Goal: Transaction & Acquisition: Purchase product/service

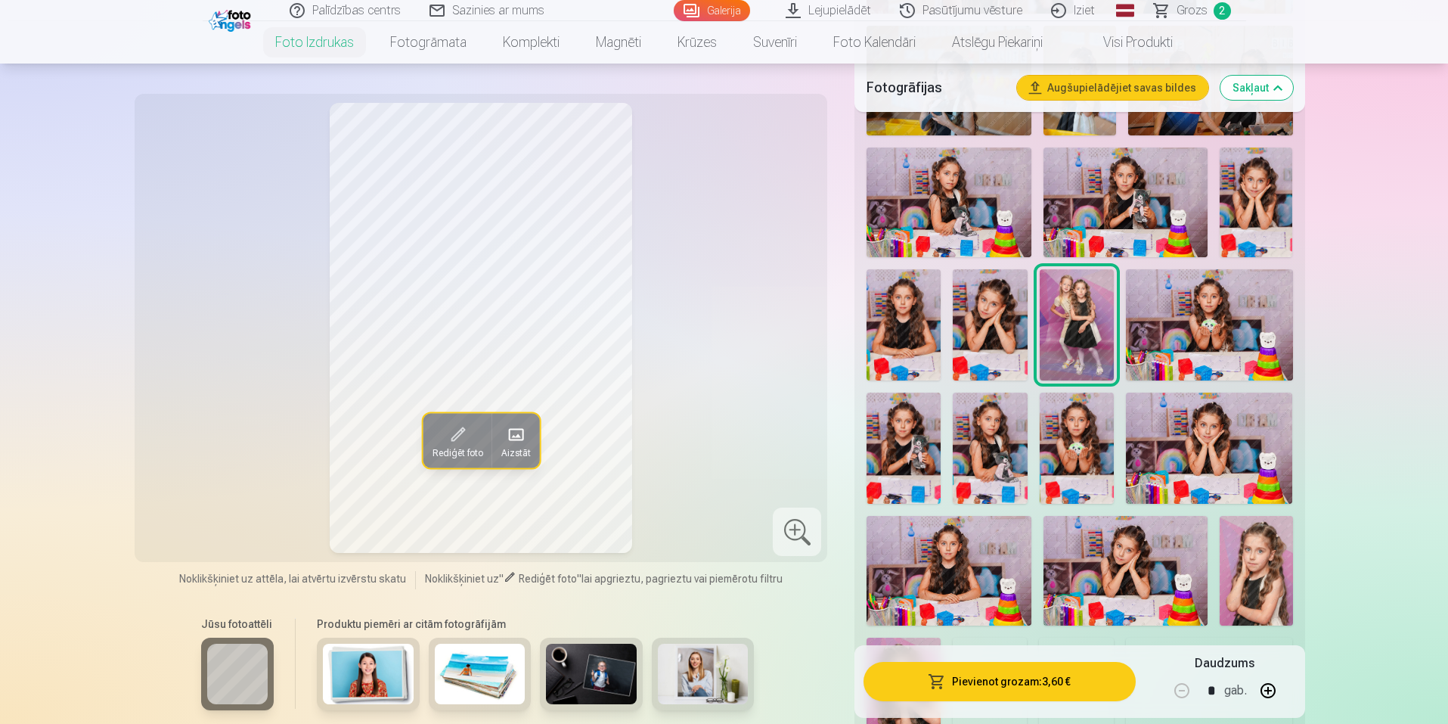
scroll to position [832, 0]
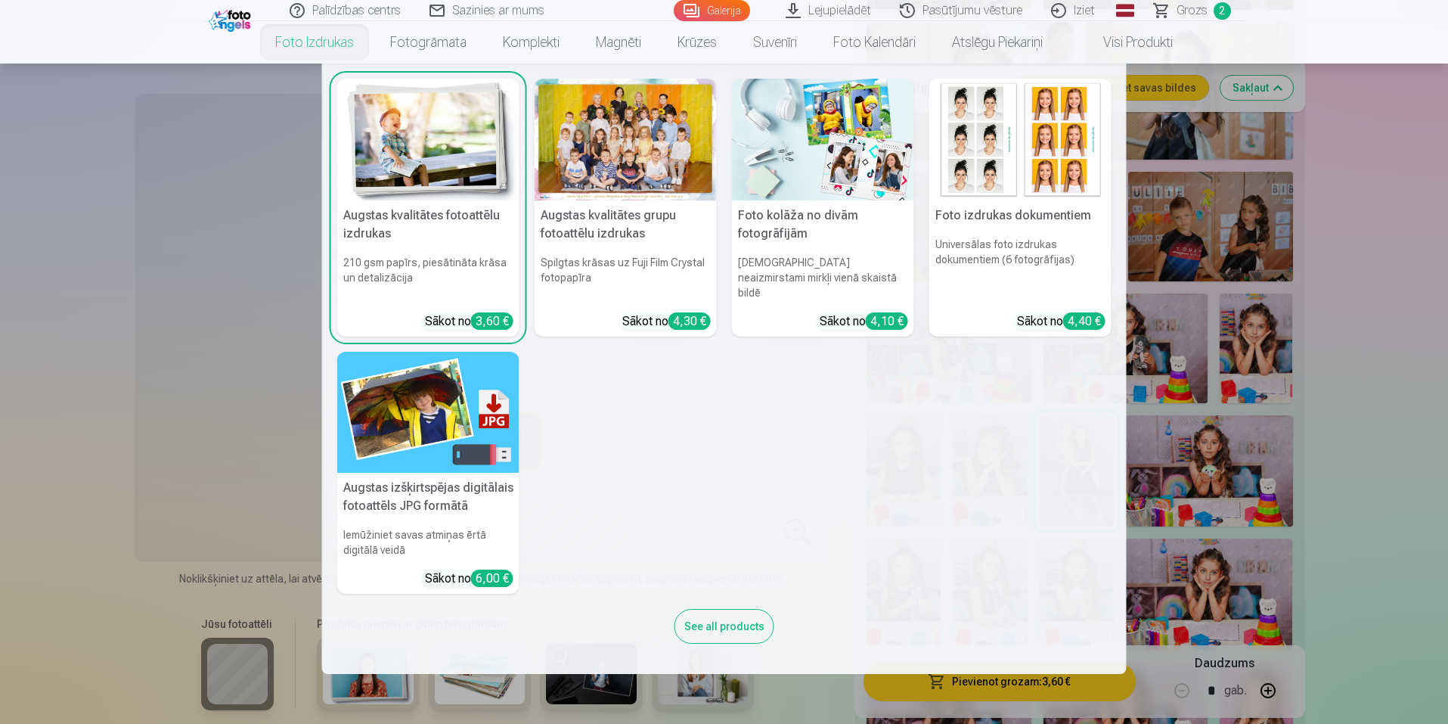
click at [315, 34] on link "Foto izdrukas" at bounding box center [314, 42] width 115 height 42
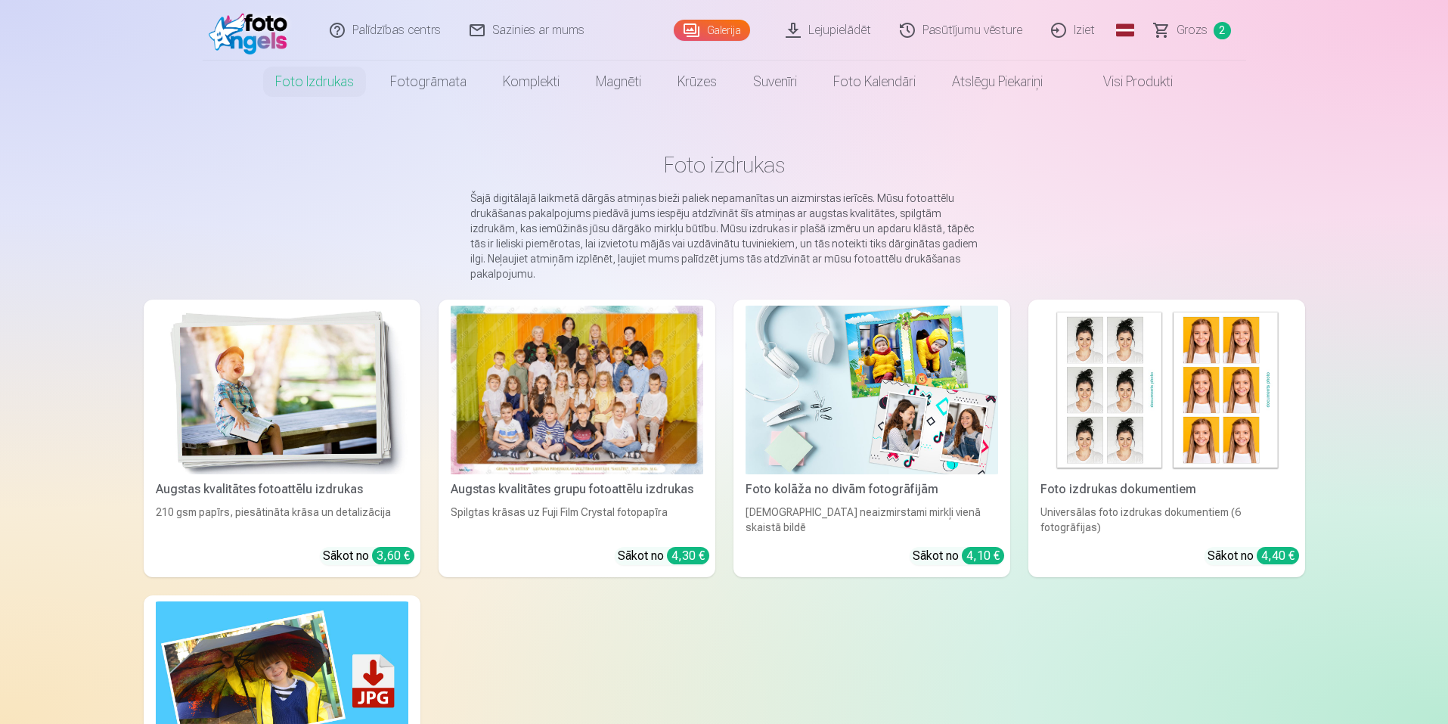
click at [1145, 398] on img at bounding box center [1167, 390] width 253 height 169
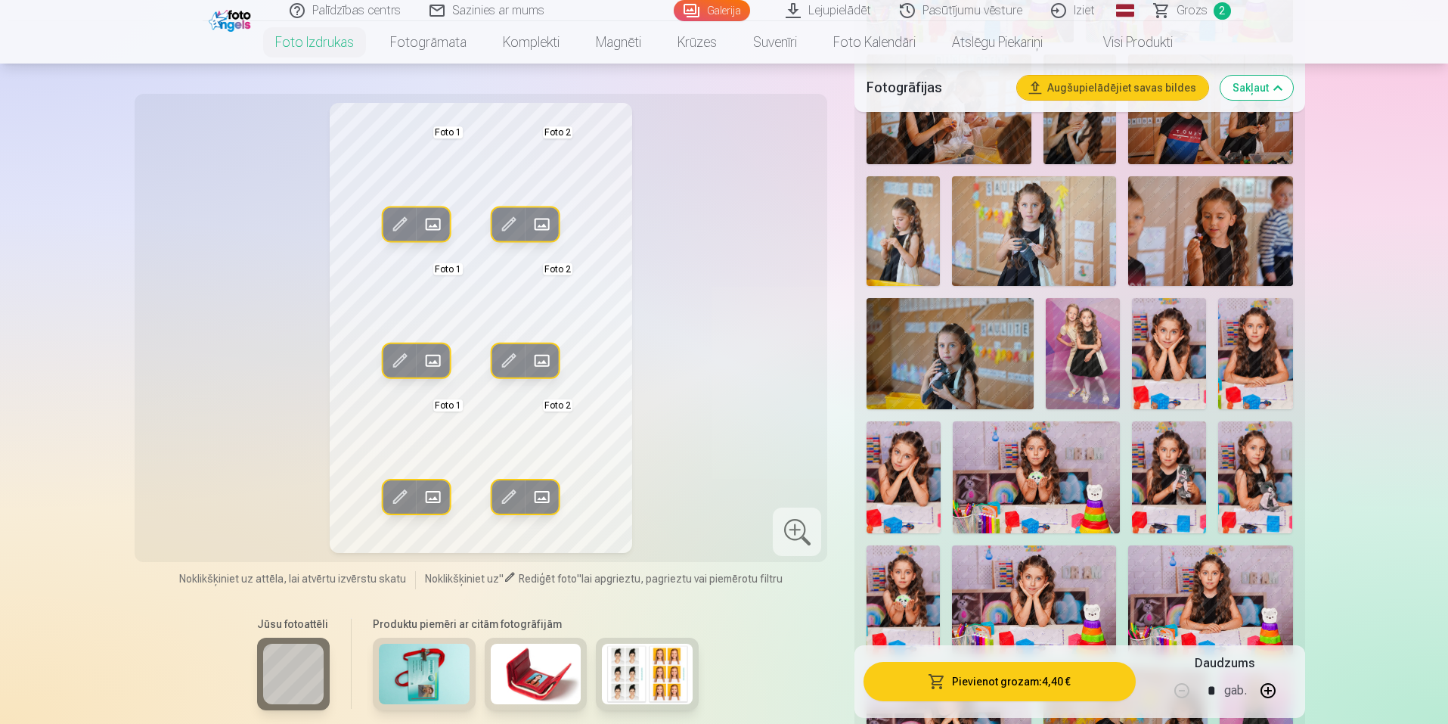
scroll to position [605, 0]
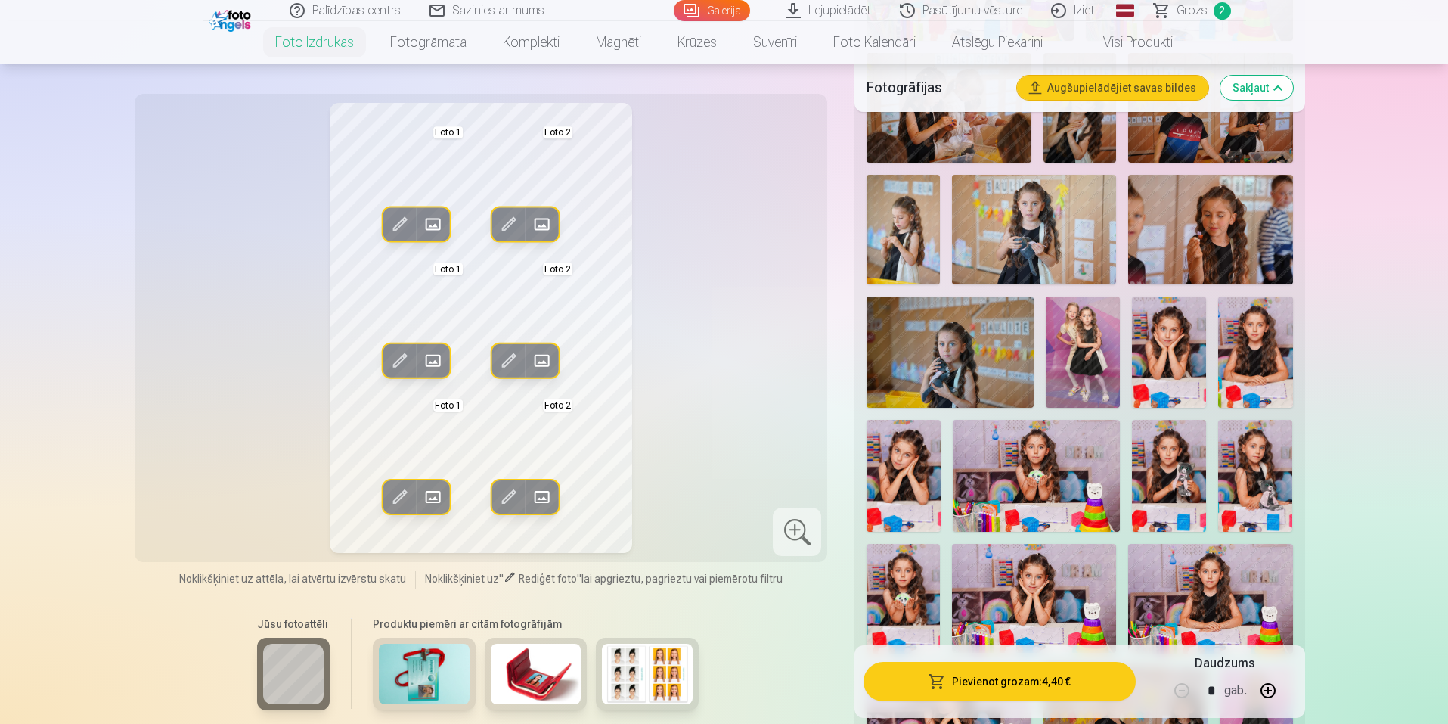
click at [1213, 584] on img at bounding box center [1210, 599] width 164 height 110
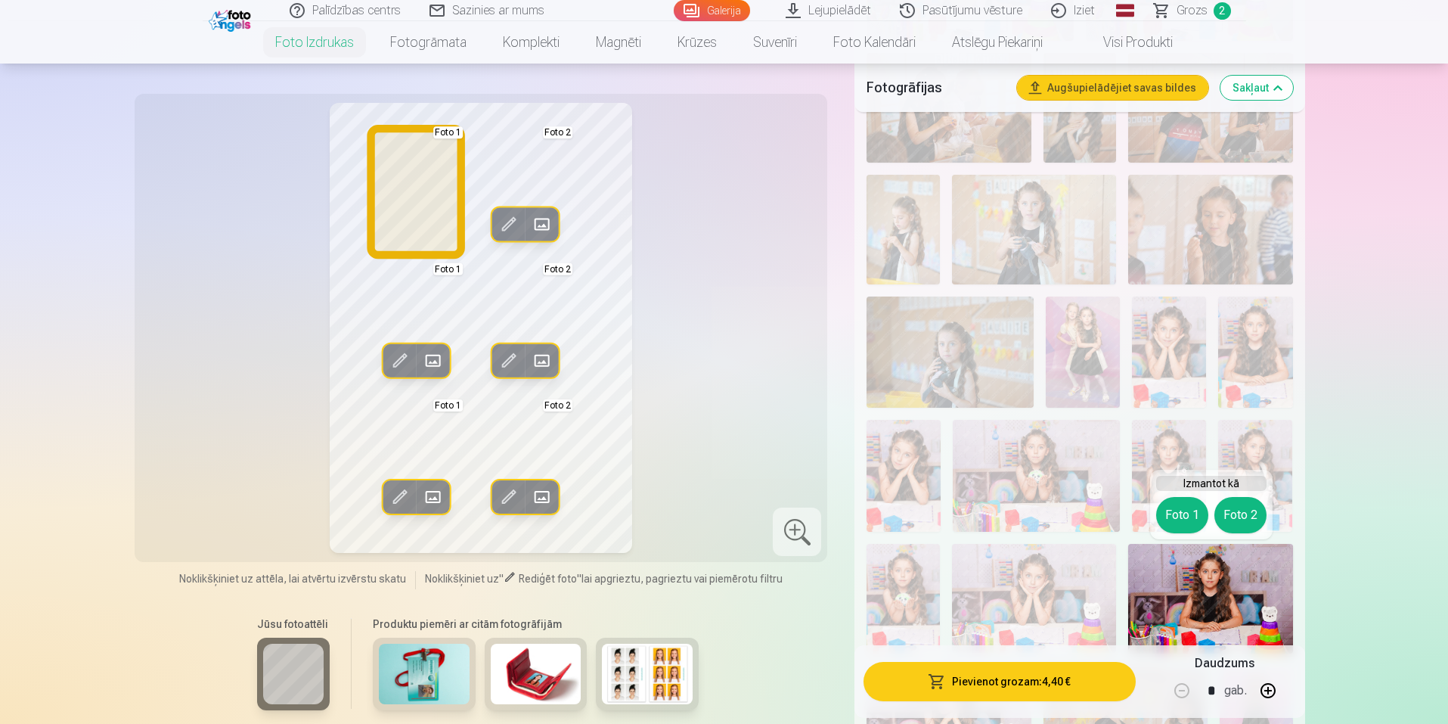
click at [1172, 511] on button "Foto 1" at bounding box center [1182, 515] width 52 height 36
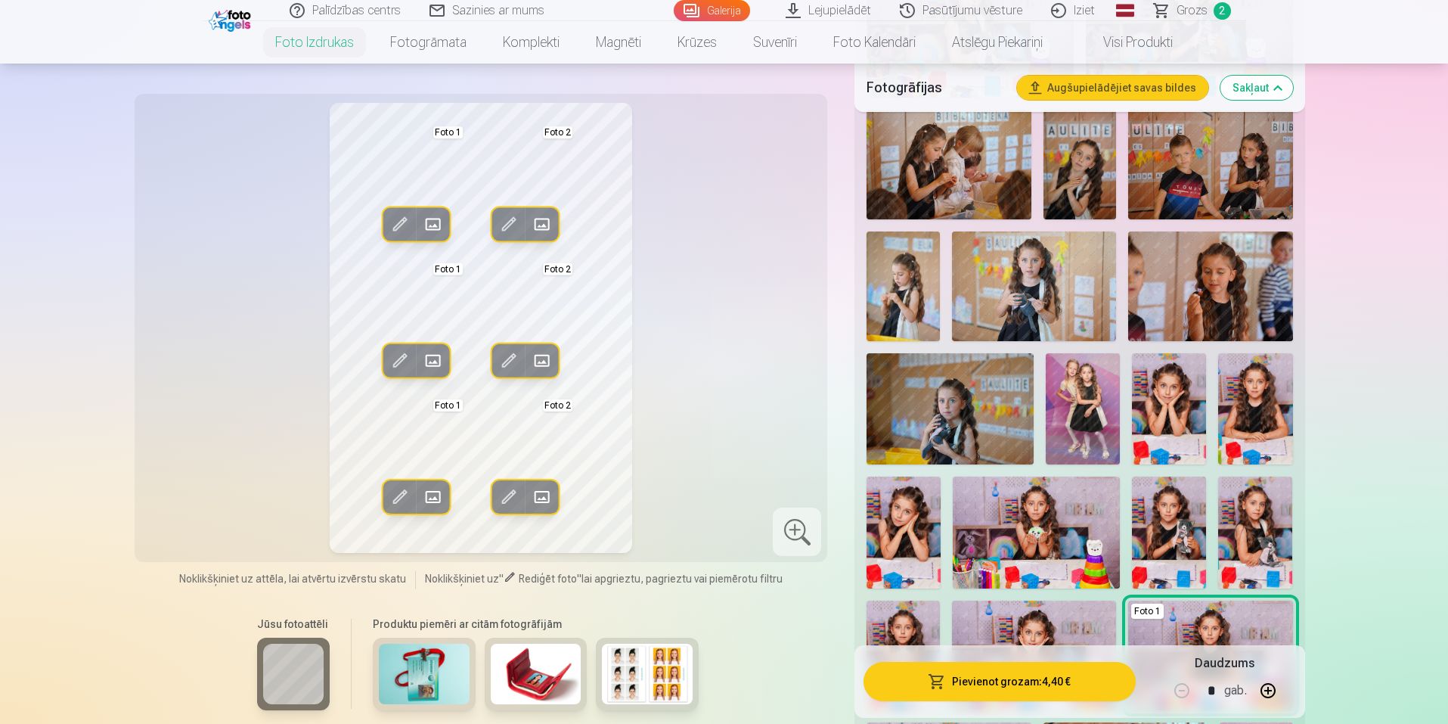
scroll to position [529, 0]
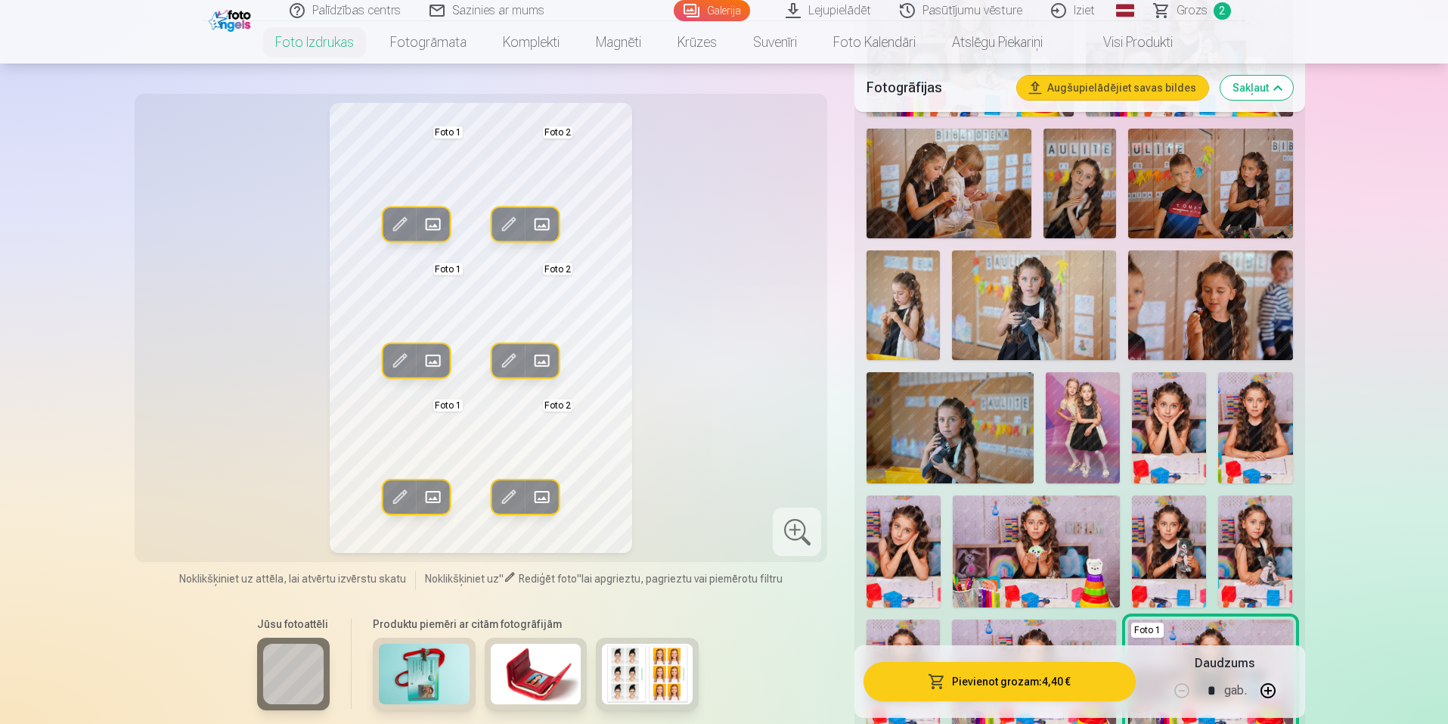
click at [1055, 317] on img at bounding box center [1034, 305] width 164 height 110
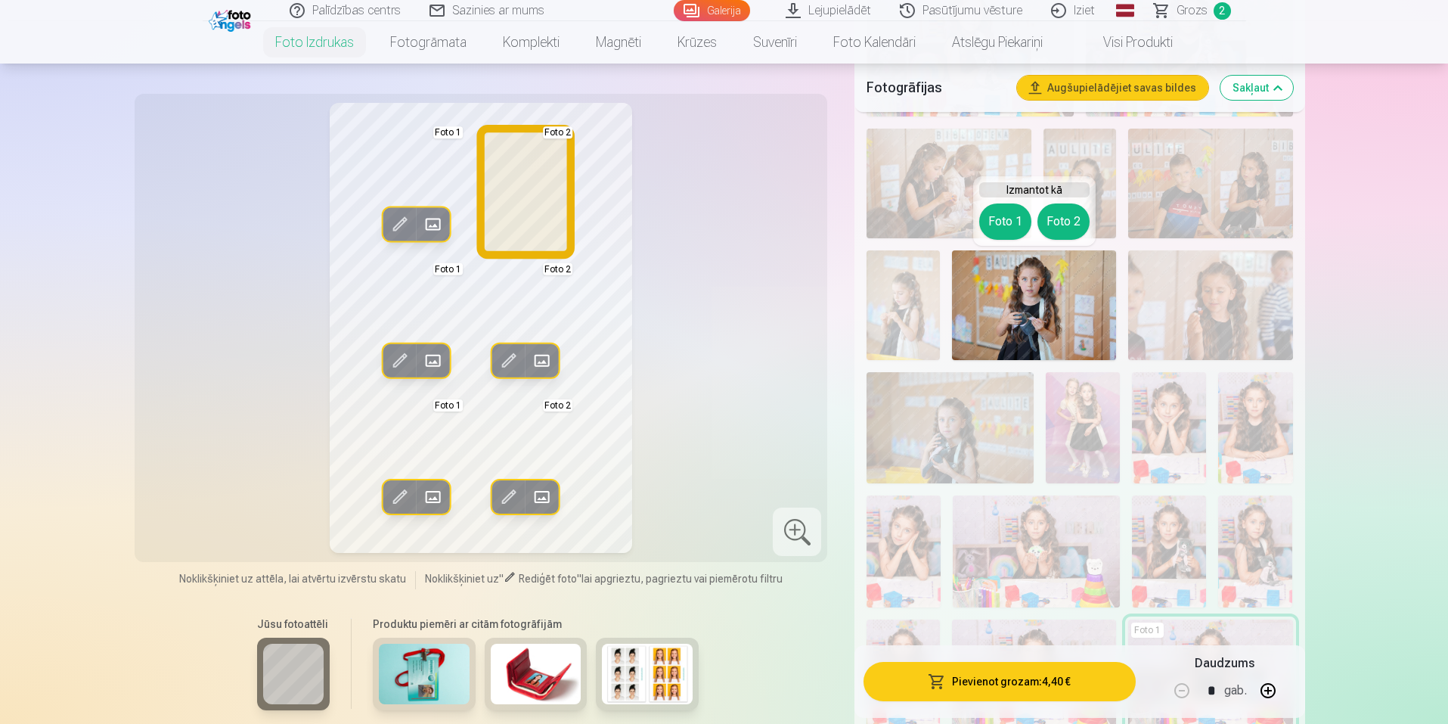
click at [1074, 225] on button "Foto 2" at bounding box center [1064, 221] width 52 height 36
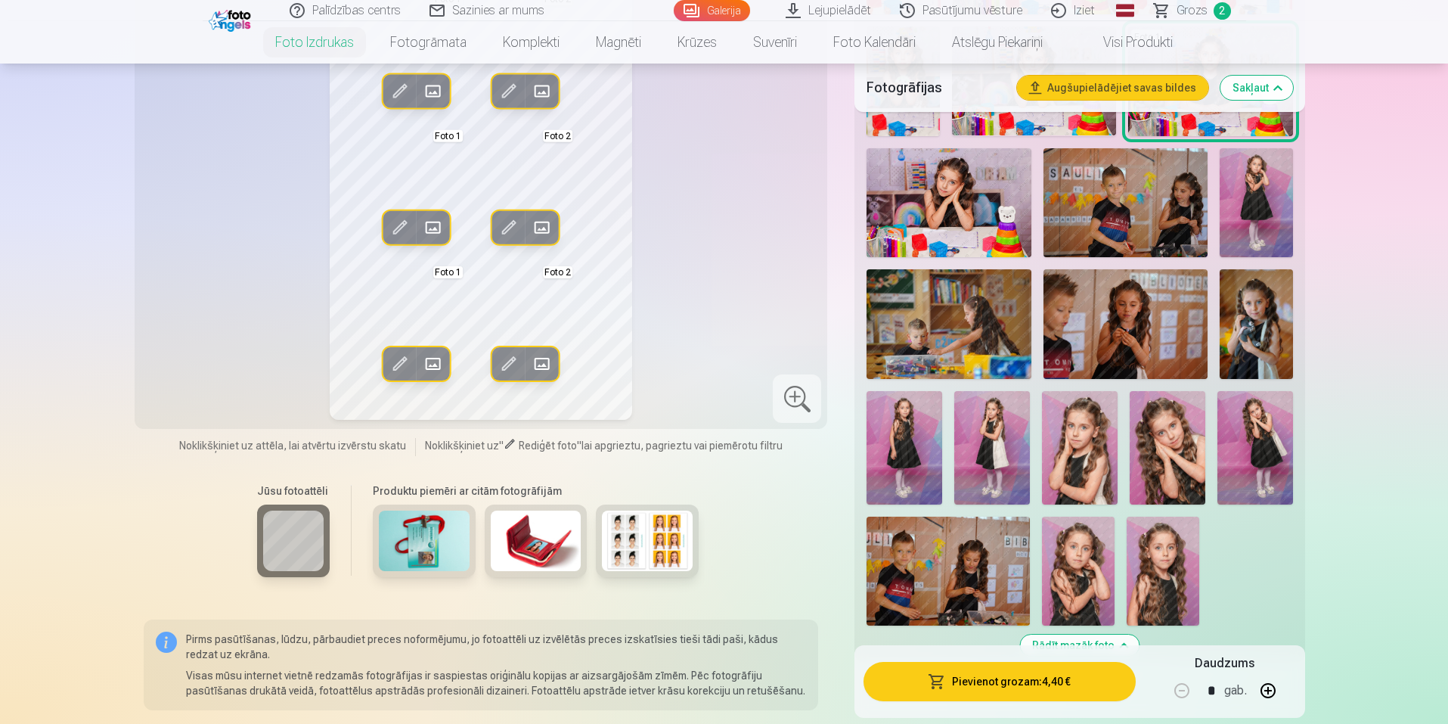
scroll to position [1134, 0]
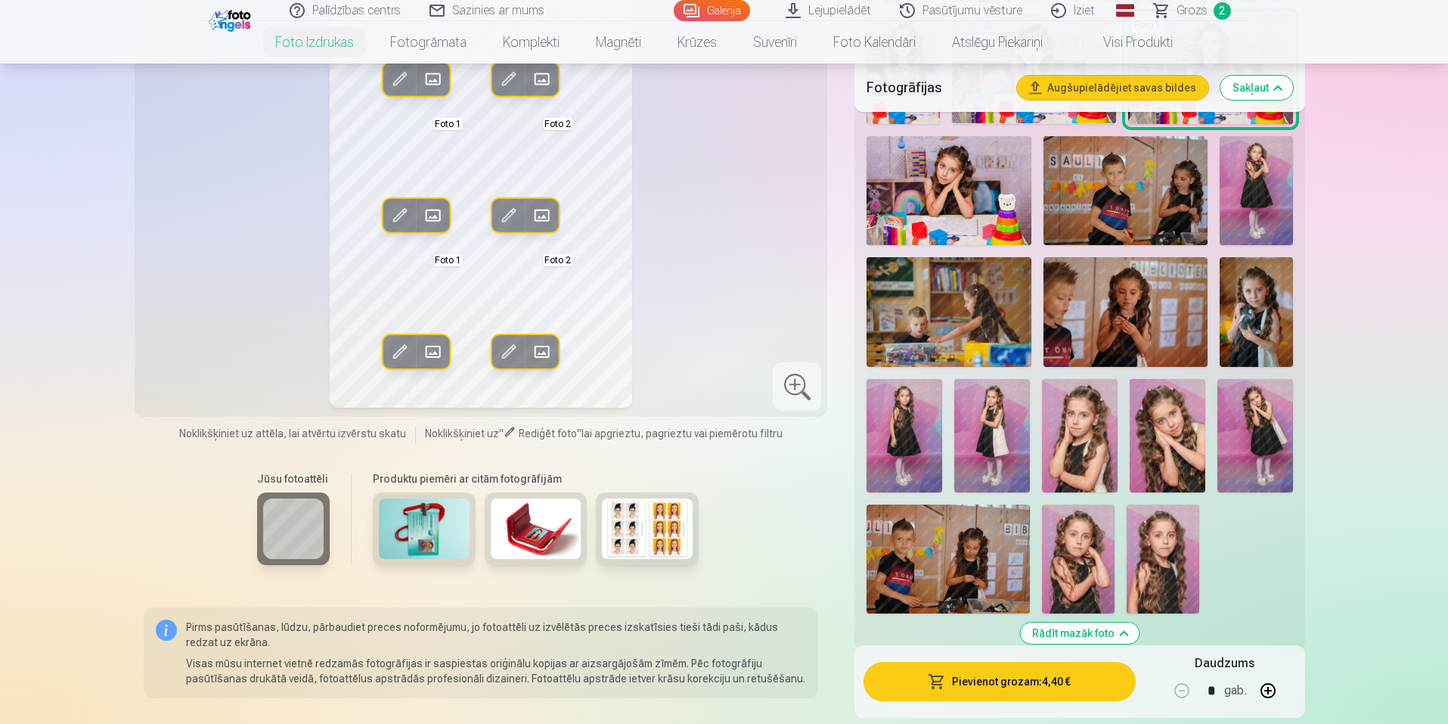
click at [1159, 559] on img at bounding box center [1163, 558] width 73 height 109
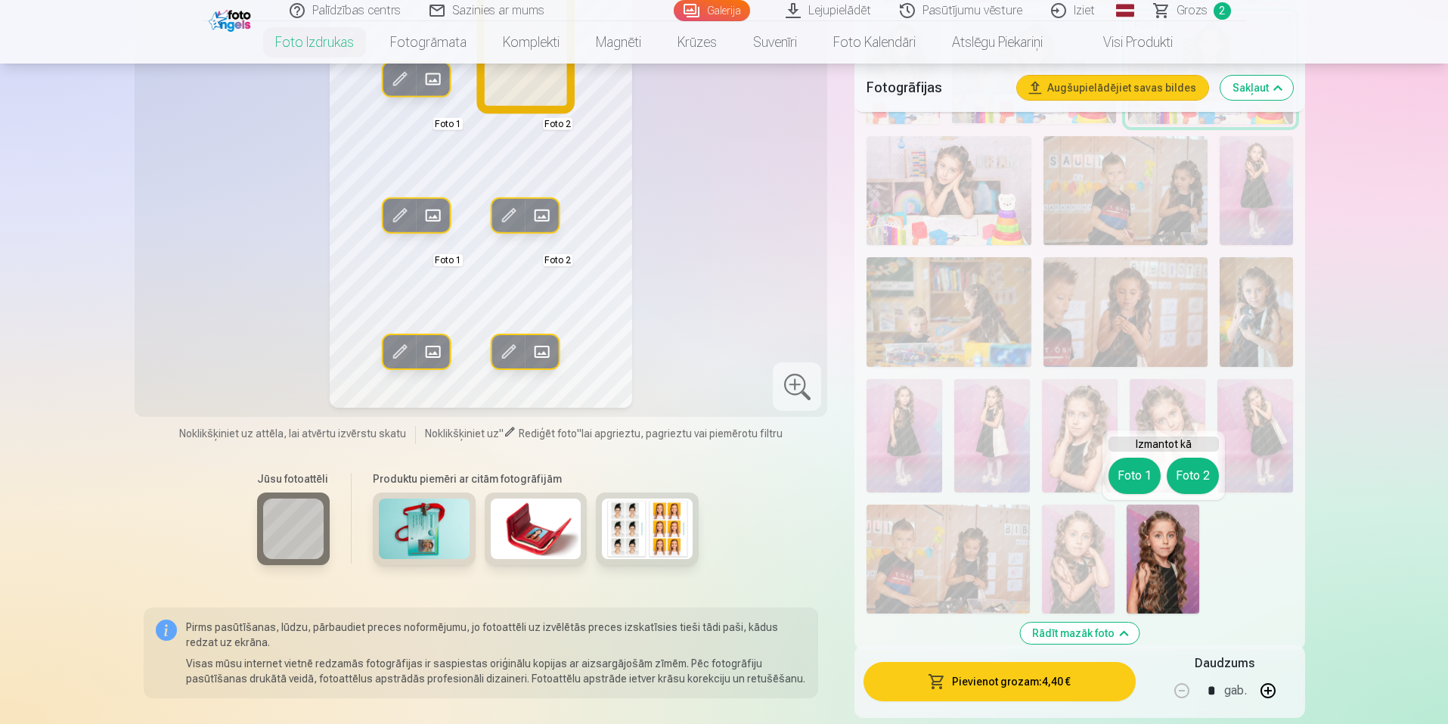
click at [1188, 470] on button "Foto 2" at bounding box center [1193, 476] width 52 height 36
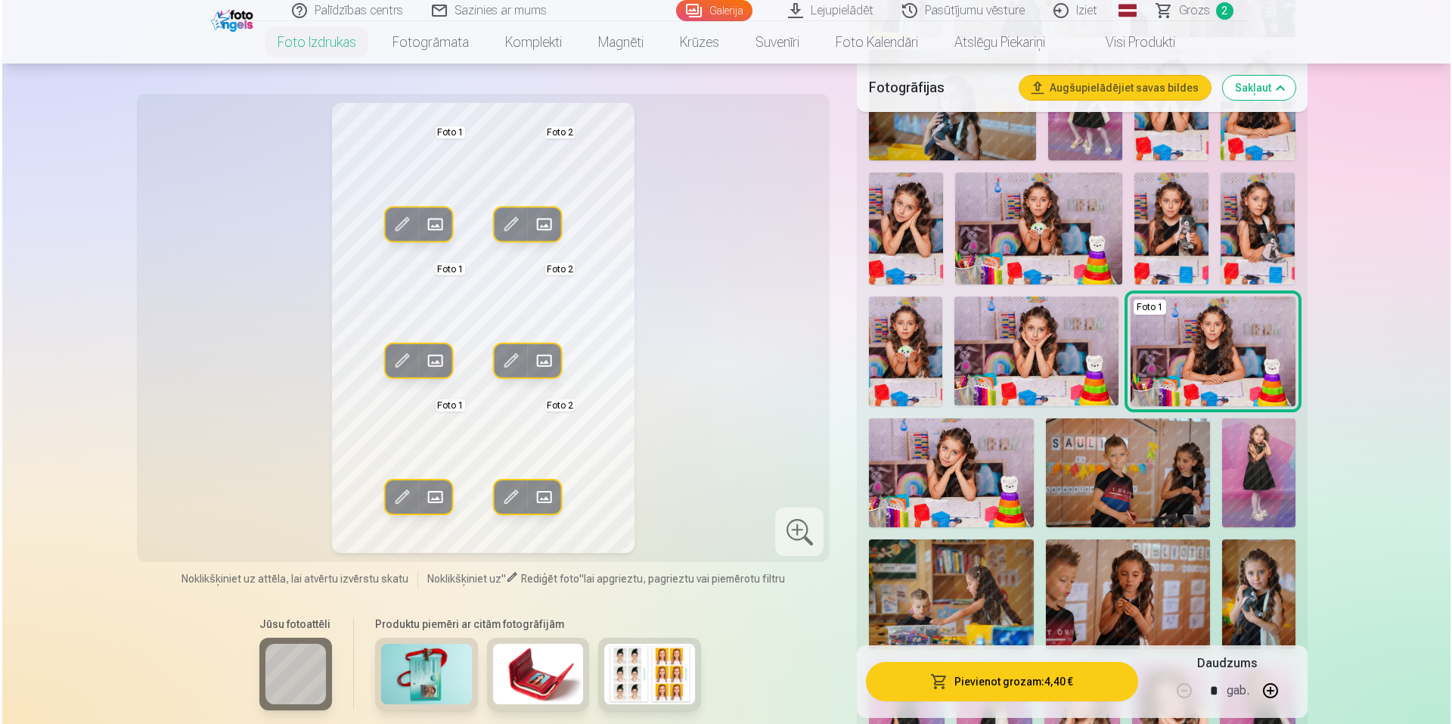
scroll to position [832, 0]
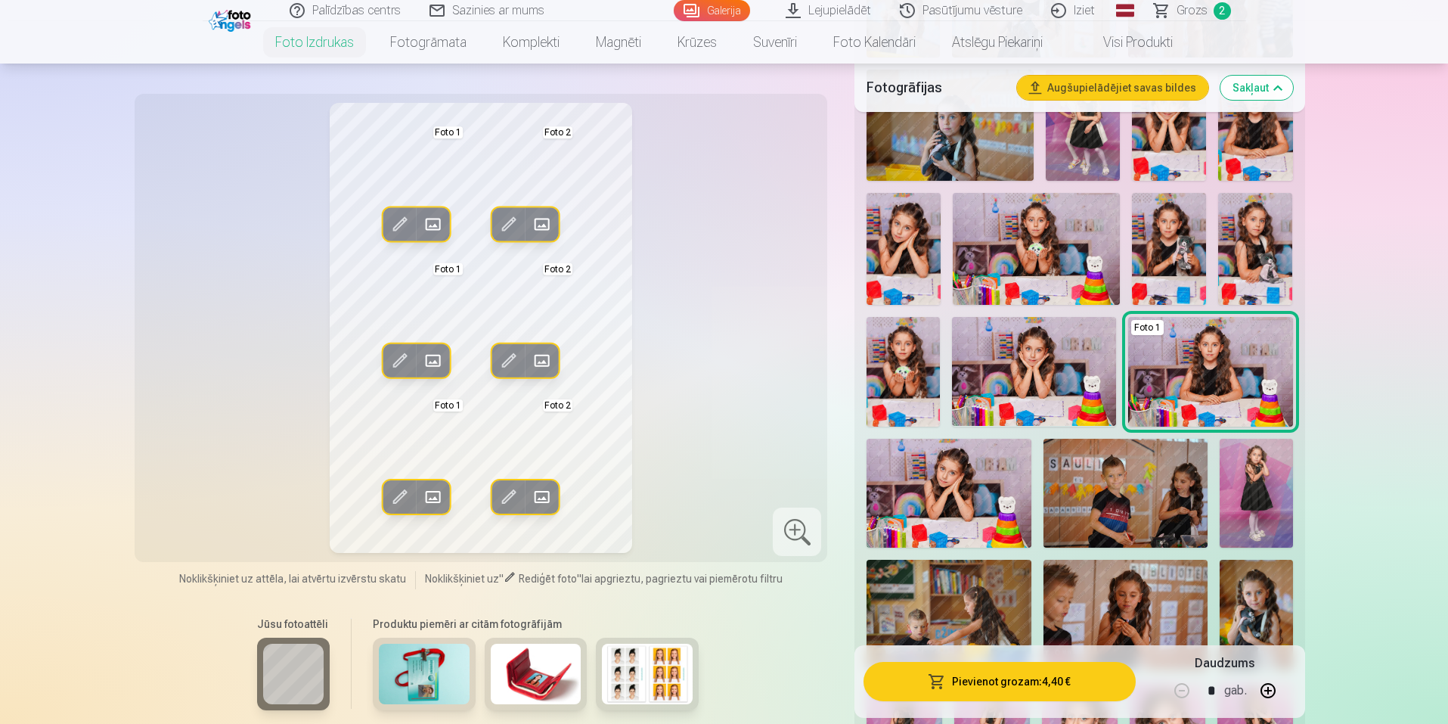
click at [407, 225] on span at bounding box center [399, 225] width 24 height 24
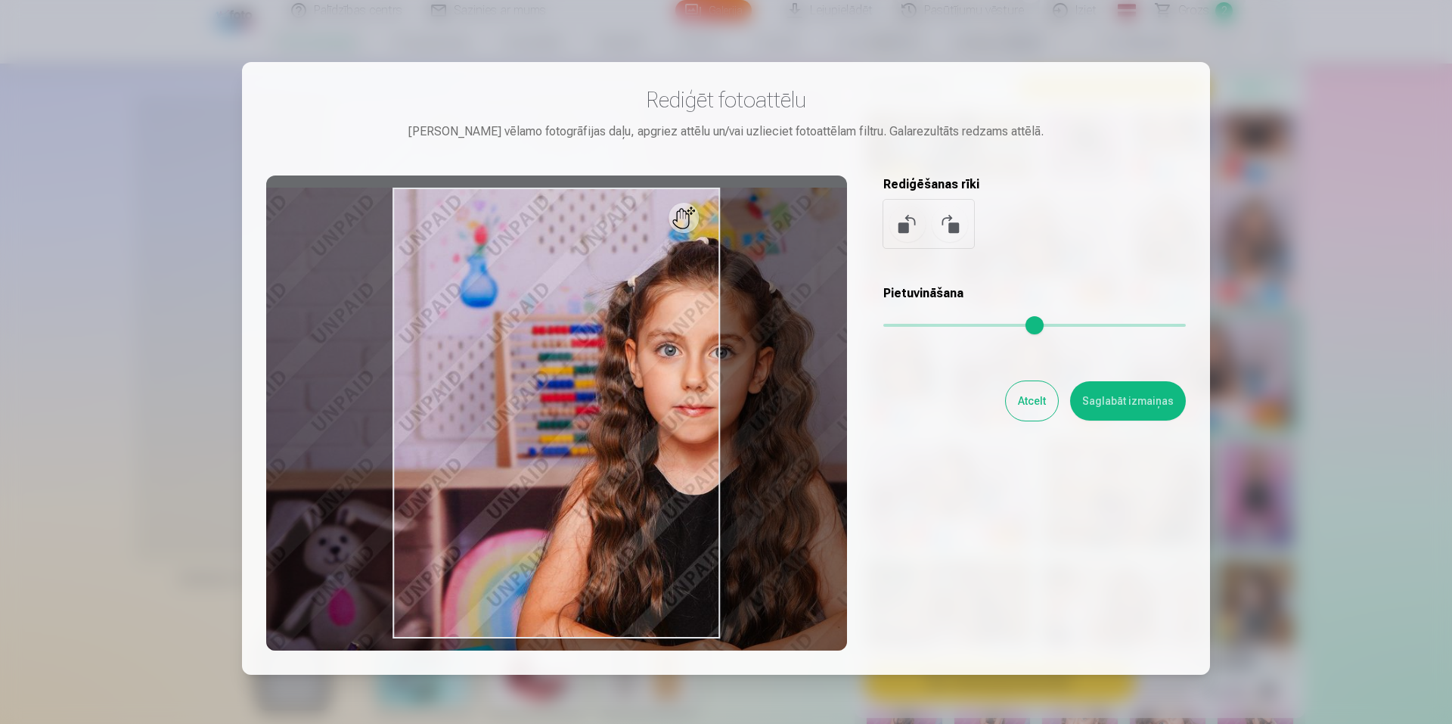
drag, startPoint x: 886, startPoint y: 324, endPoint x: 924, endPoint y: 325, distance: 38.6
click at [924, 325] on input "range" at bounding box center [1034, 325] width 303 height 3
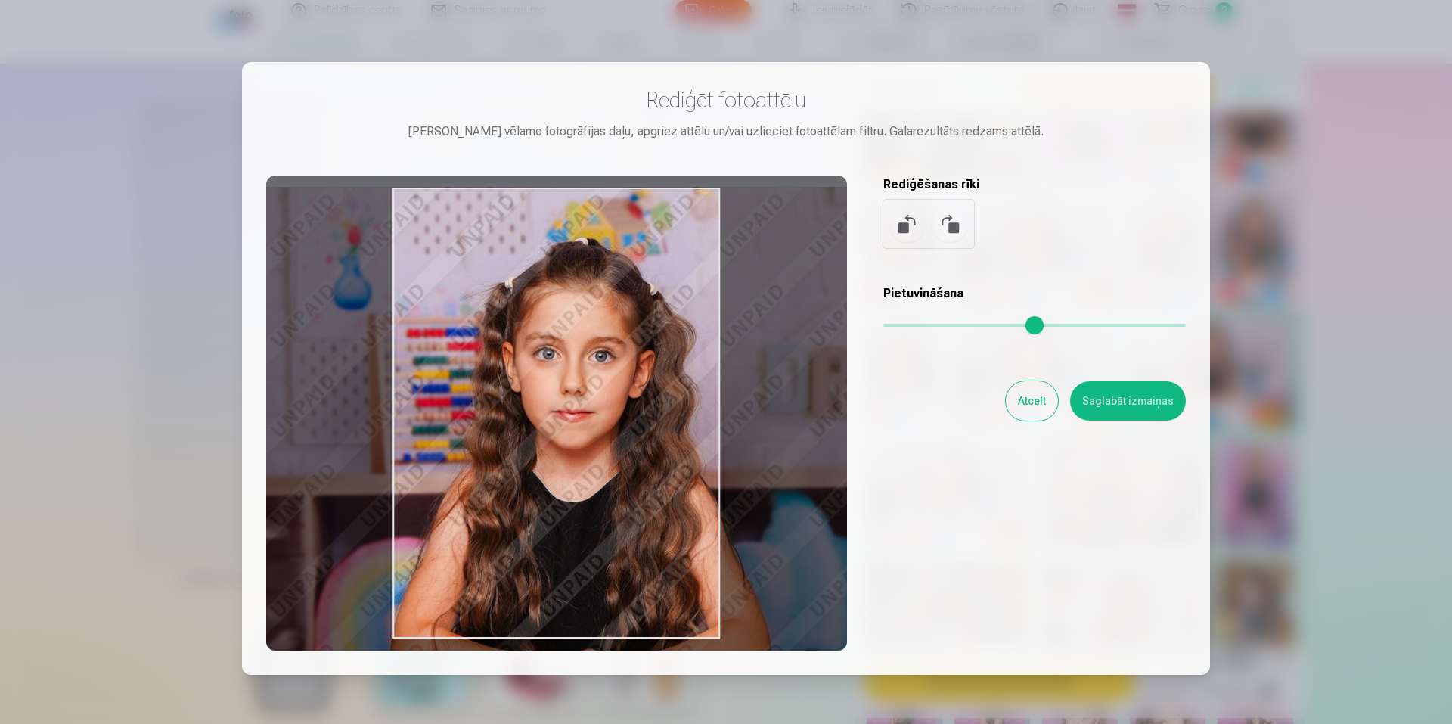
drag, startPoint x: 603, startPoint y: 480, endPoint x: 461, endPoint y: 479, distance: 142.2
click at [461, 479] on div at bounding box center [556, 412] width 581 height 475
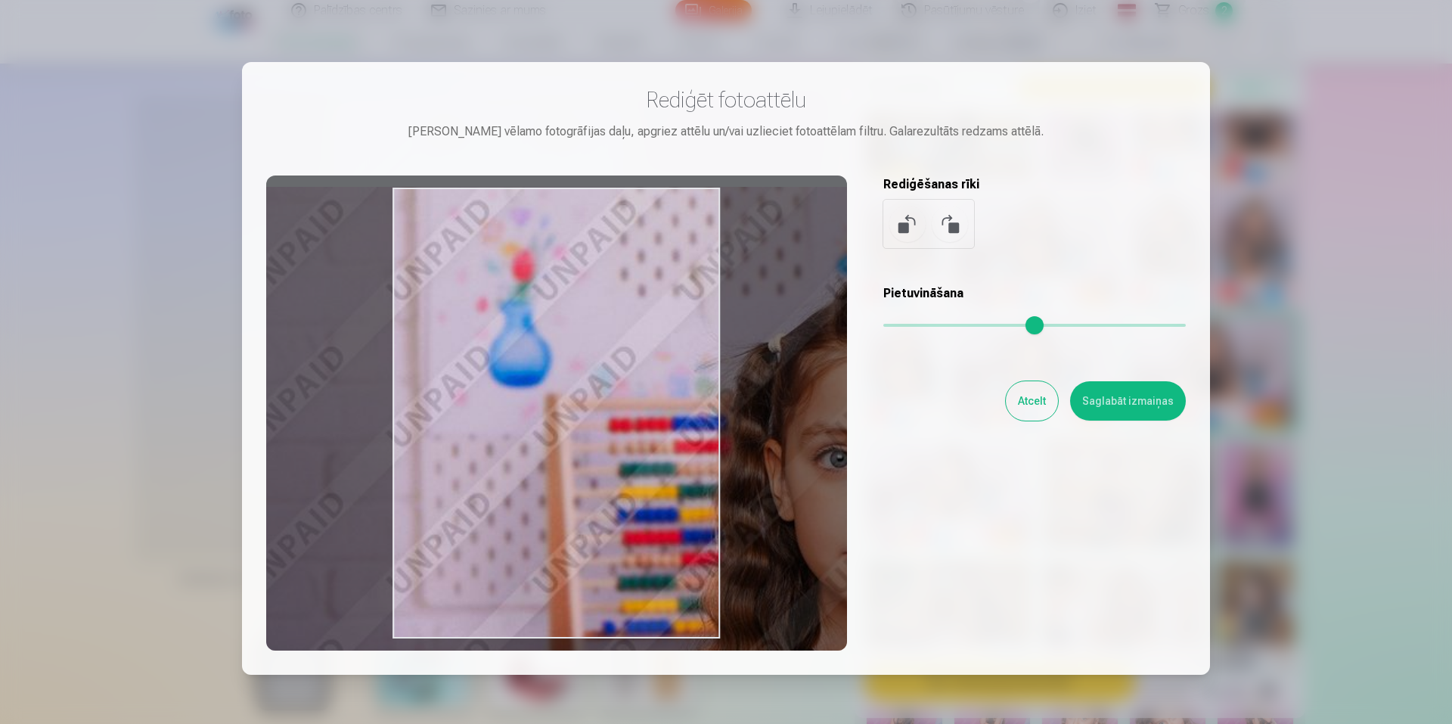
drag, startPoint x: 949, startPoint y: 324, endPoint x: 993, endPoint y: 324, distance: 43.9
click at [993, 324] on input "range" at bounding box center [1034, 325] width 303 height 3
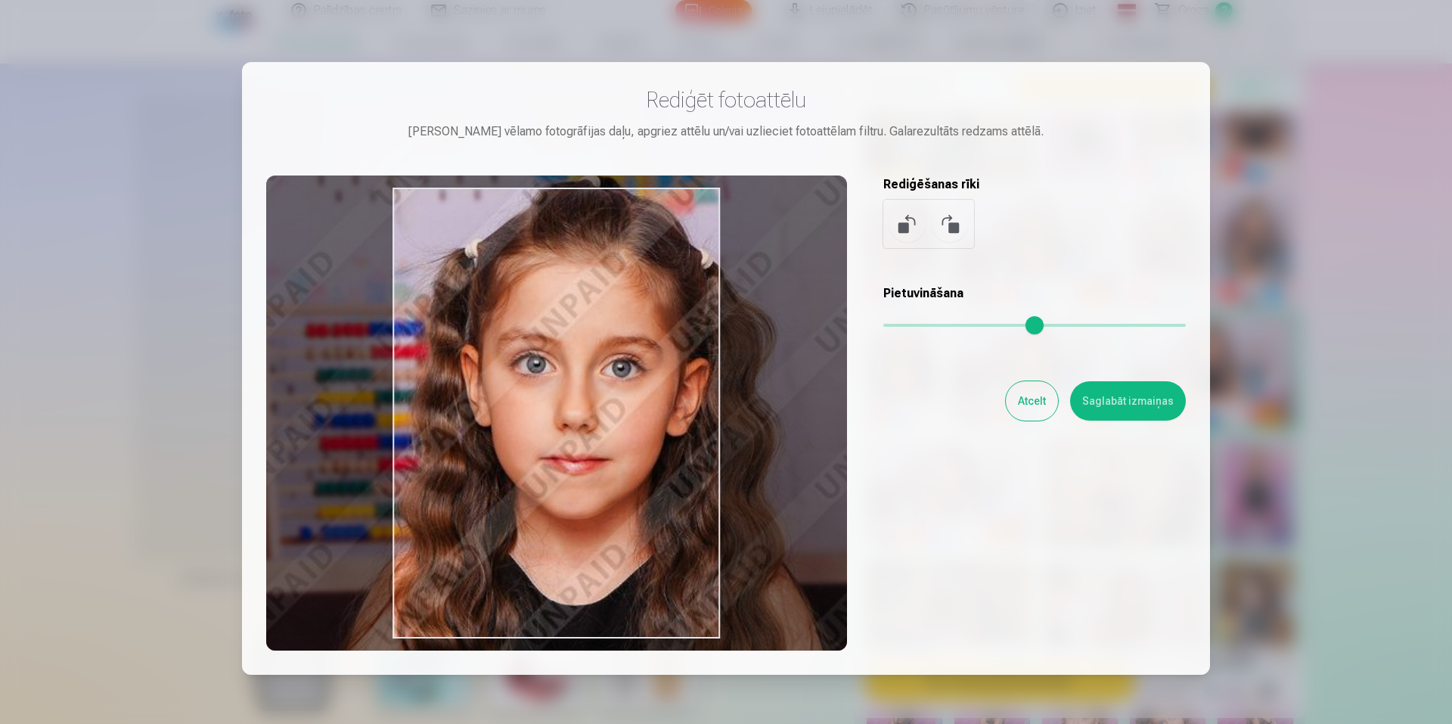
drag, startPoint x: 643, startPoint y: 466, endPoint x: 296, endPoint y: 369, distance: 360.4
click at [296, 369] on div at bounding box center [556, 412] width 581 height 475
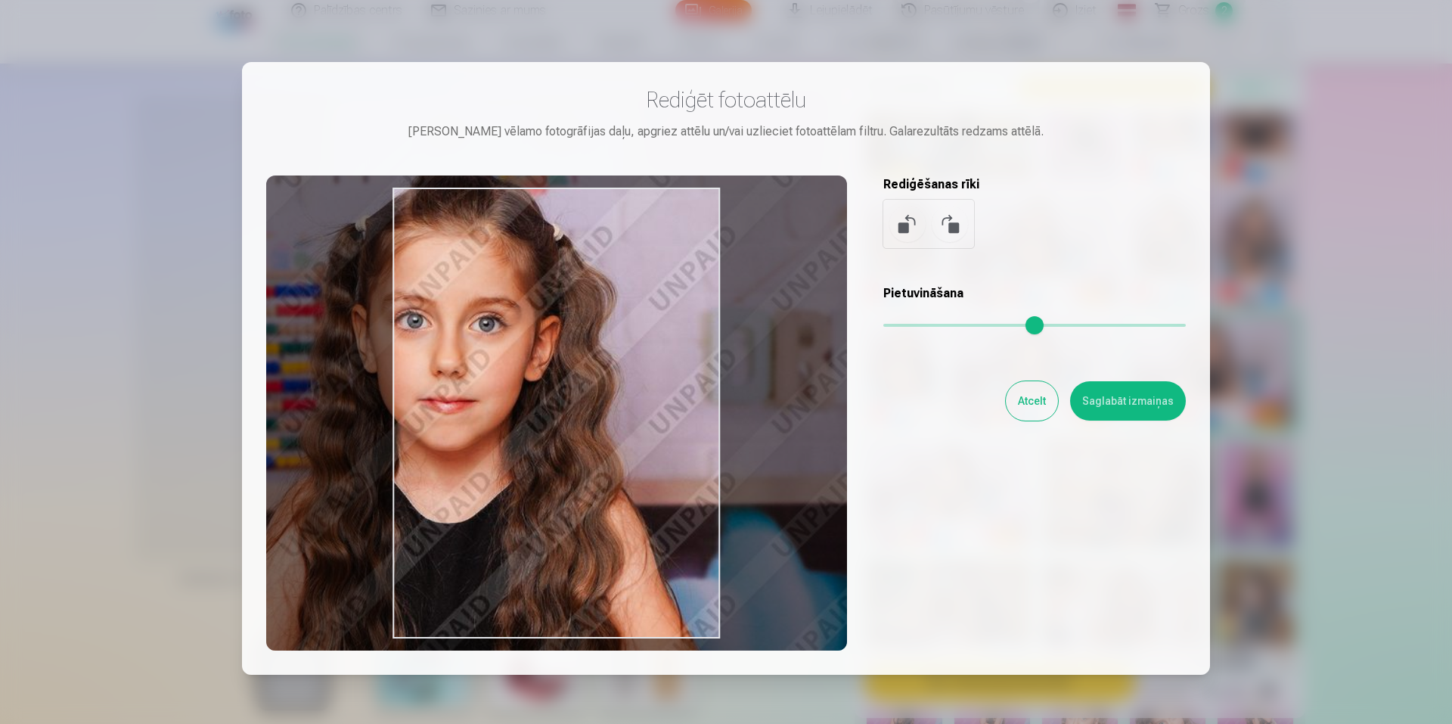
drag, startPoint x: 988, startPoint y: 326, endPoint x: 964, endPoint y: 325, distance: 23.5
type input "****"
click at [964, 325] on input "range" at bounding box center [1034, 325] width 303 height 3
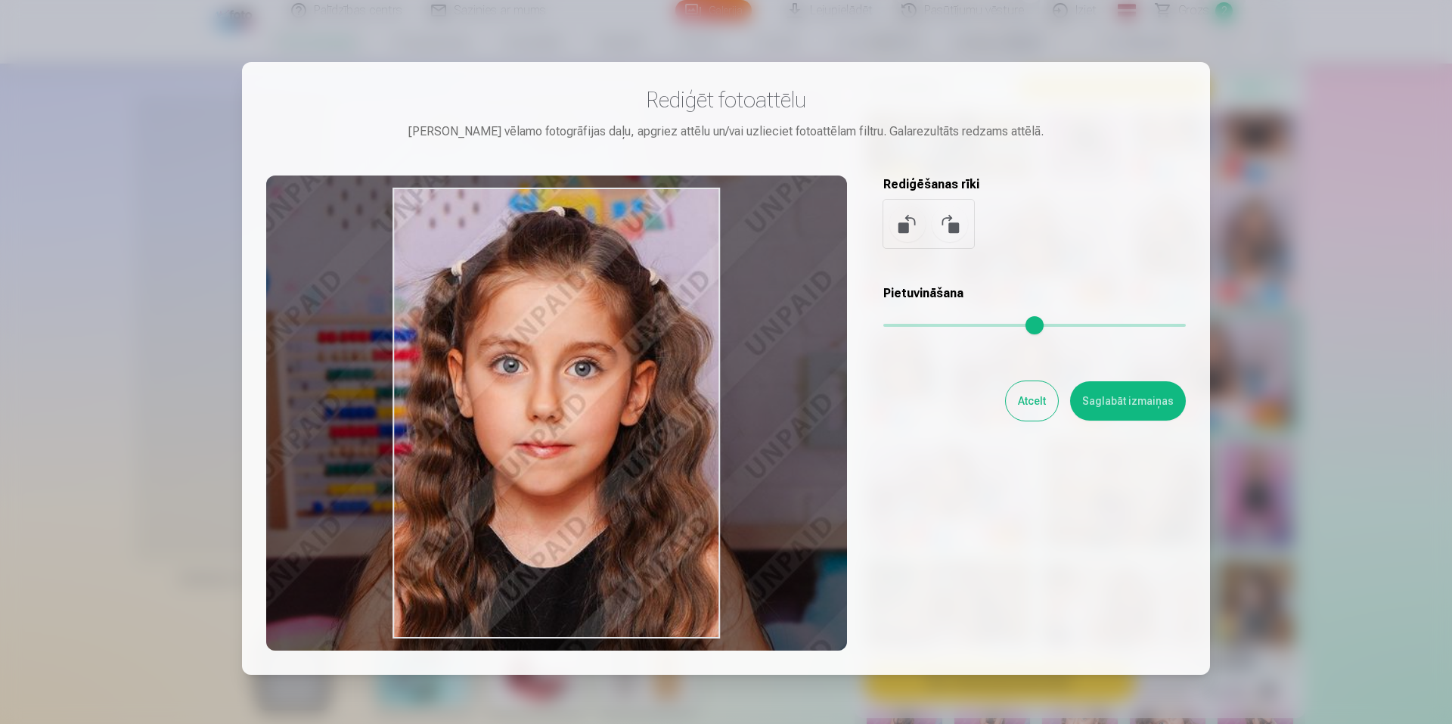
drag, startPoint x: 613, startPoint y: 520, endPoint x: 697, endPoint y: 542, distance: 86.0
click at [697, 542] on div at bounding box center [556, 412] width 581 height 475
click at [1120, 394] on button "Saglabāt izmaiņas" at bounding box center [1128, 400] width 116 height 39
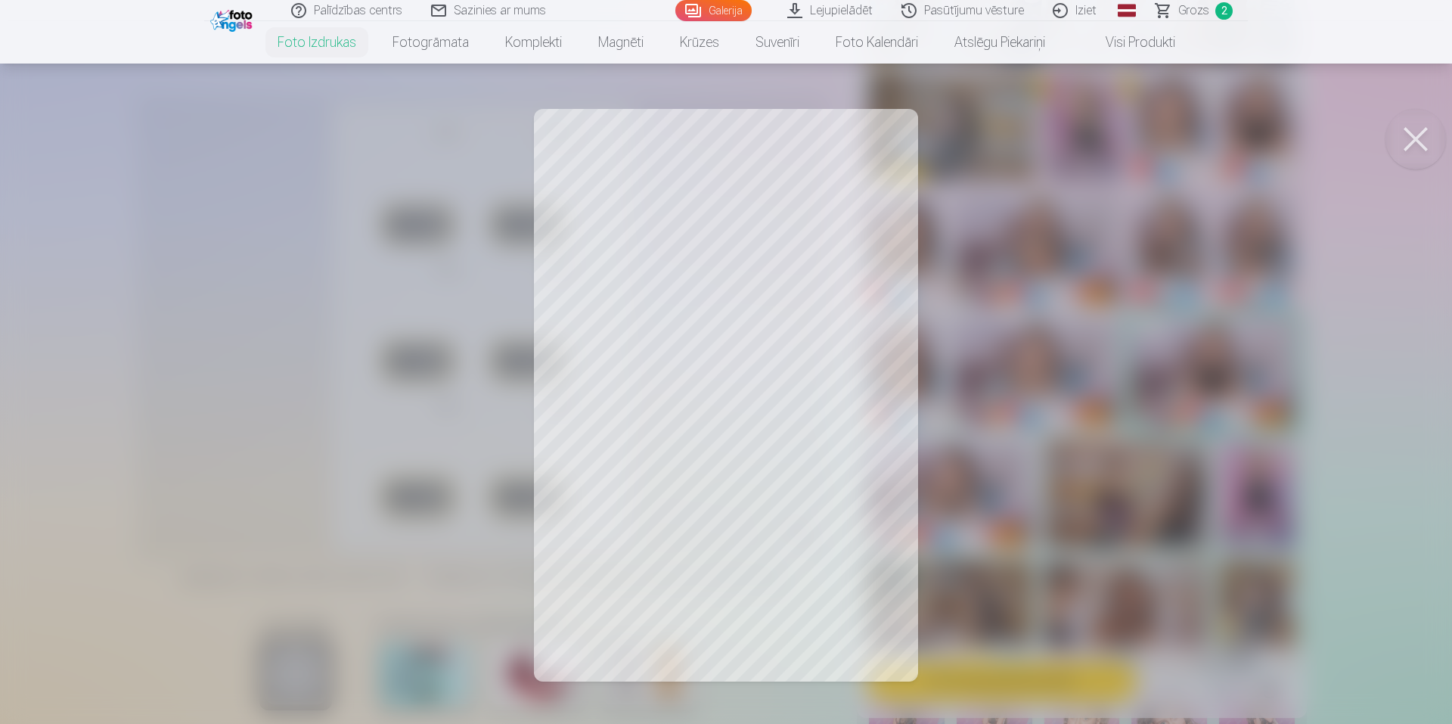
click at [619, 182] on div at bounding box center [726, 362] width 1452 height 724
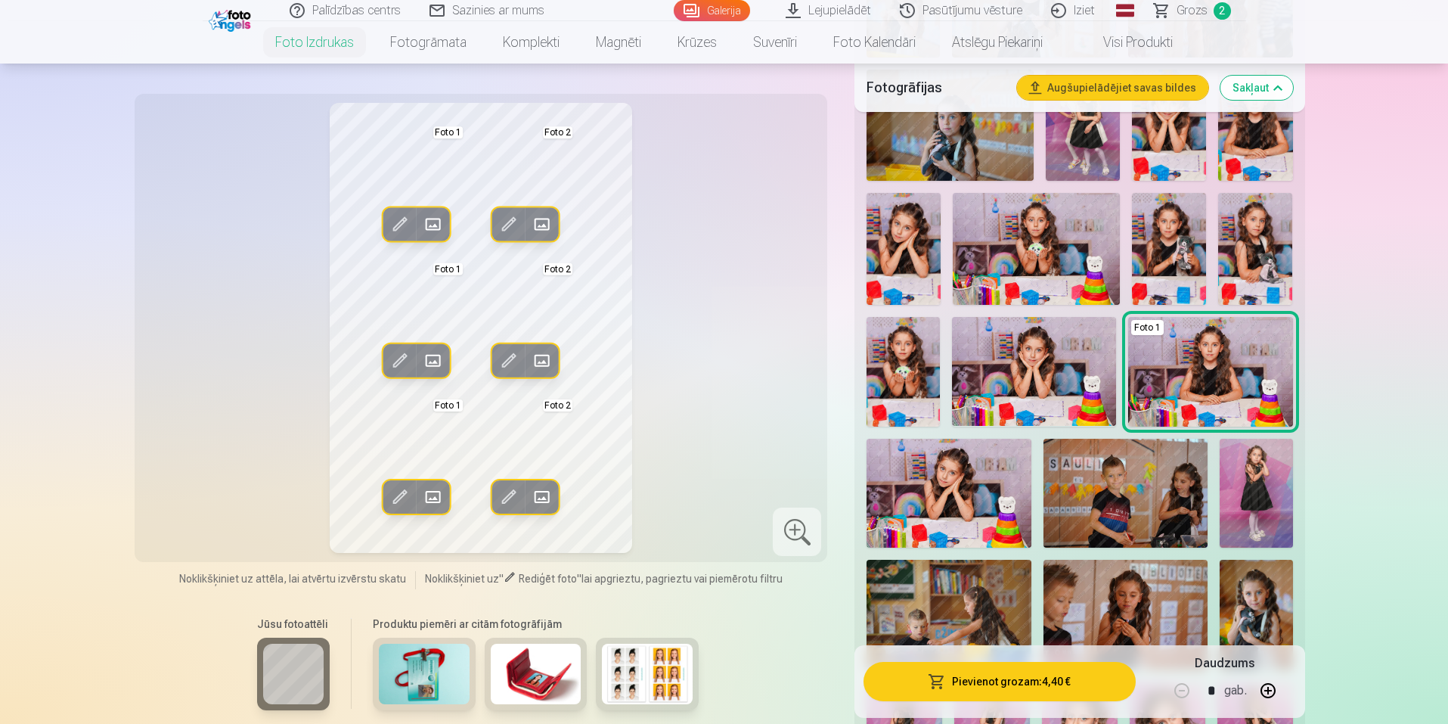
click at [402, 221] on span at bounding box center [399, 225] width 24 height 24
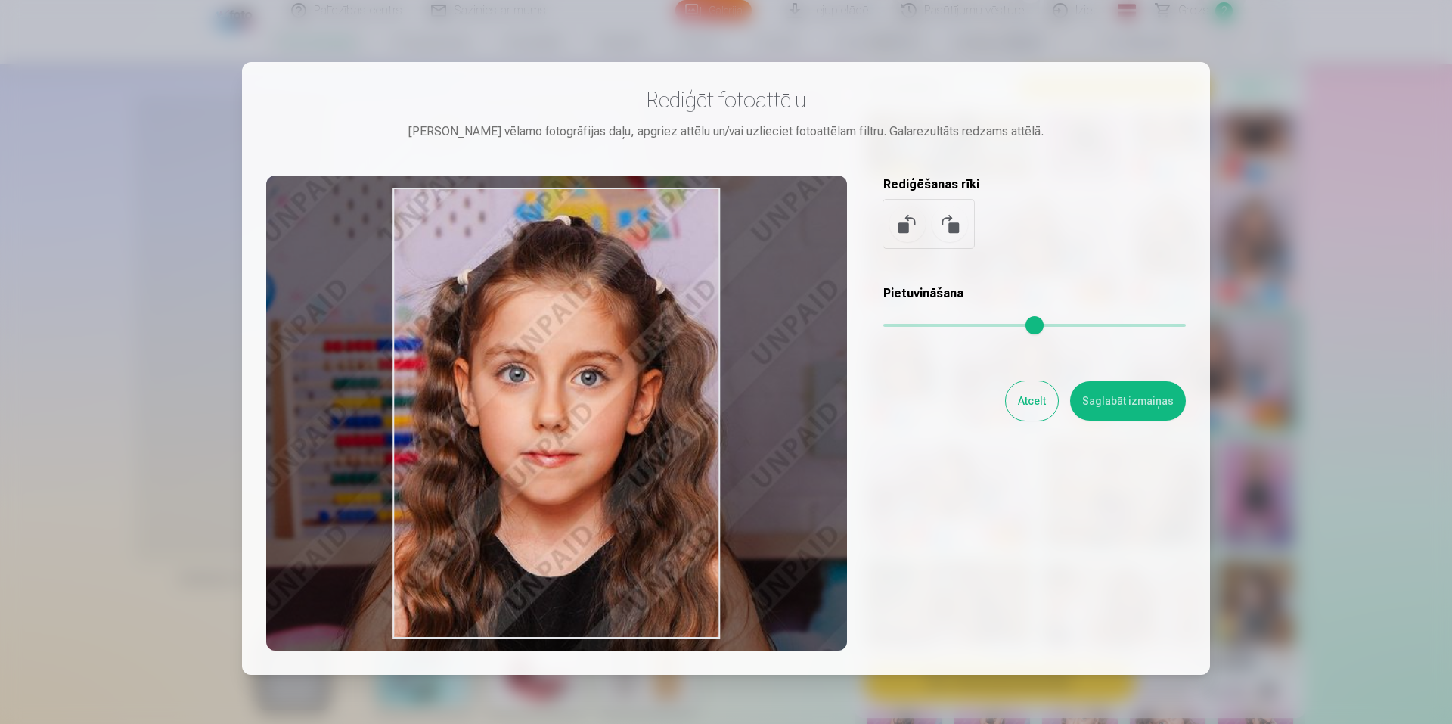
drag, startPoint x: 588, startPoint y: 452, endPoint x: 594, endPoint y: 461, distance: 10.9
click at [594, 461] on div at bounding box center [556, 412] width 581 height 475
click at [1084, 395] on button "Saglabāt izmaiņas" at bounding box center [1128, 400] width 116 height 39
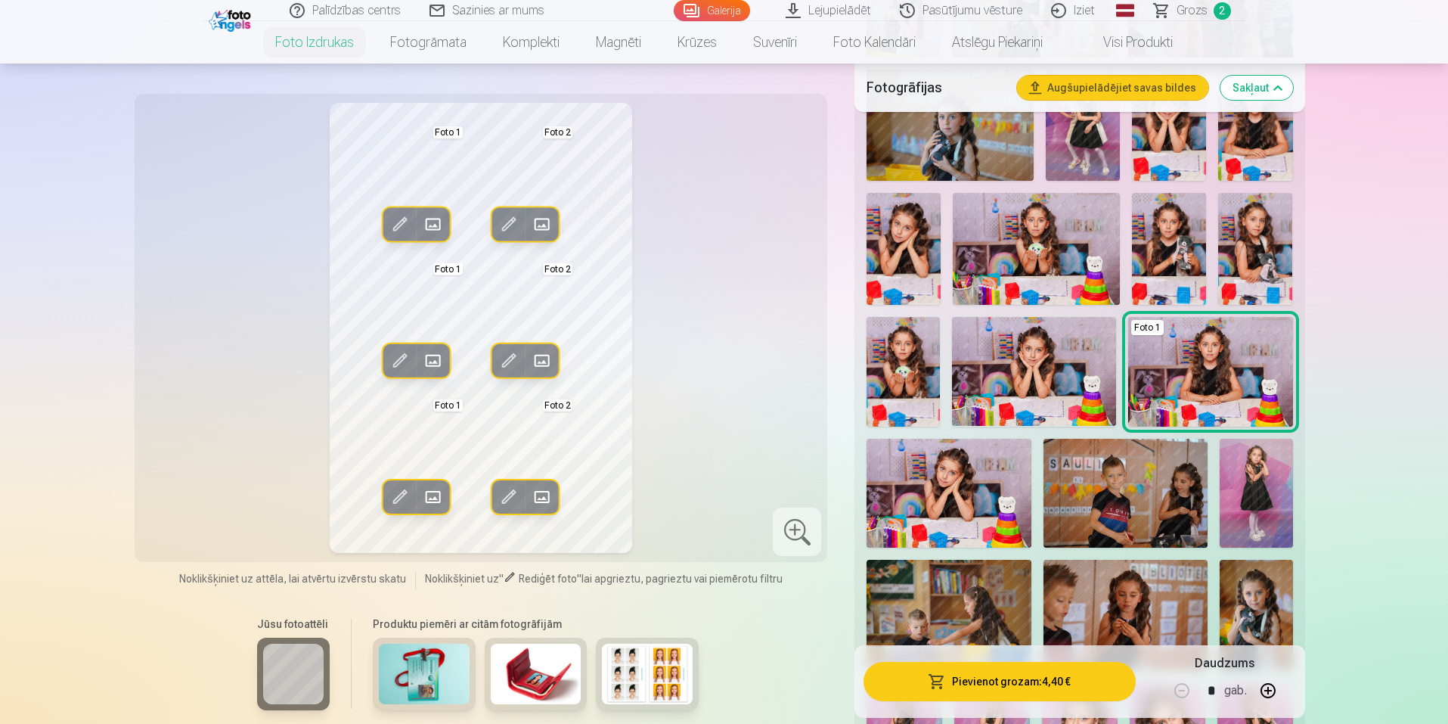
click at [396, 355] on span at bounding box center [399, 361] width 24 height 24
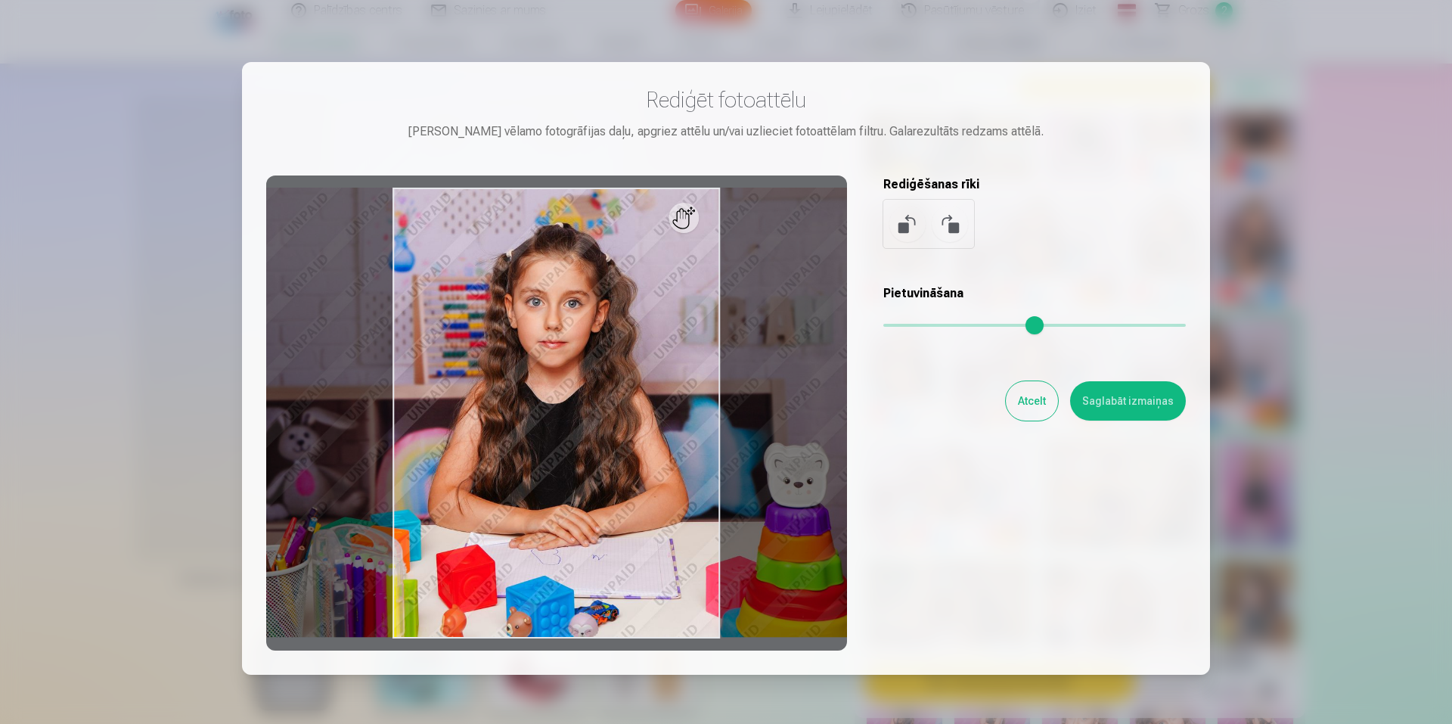
click at [692, 226] on div at bounding box center [556, 412] width 581 height 475
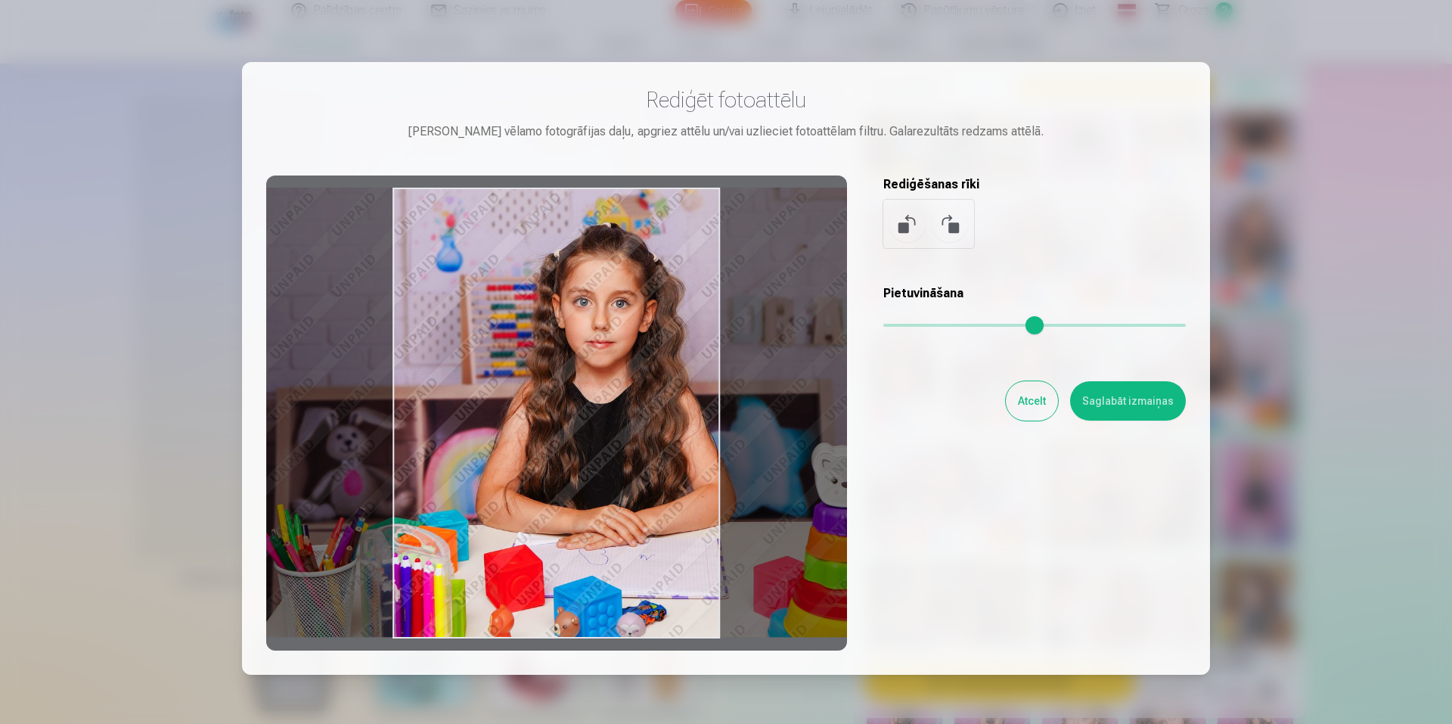
drag, startPoint x: 692, startPoint y: 226, endPoint x: 801, endPoint y: 380, distance: 188.2
click at [799, 380] on div at bounding box center [556, 412] width 581 height 475
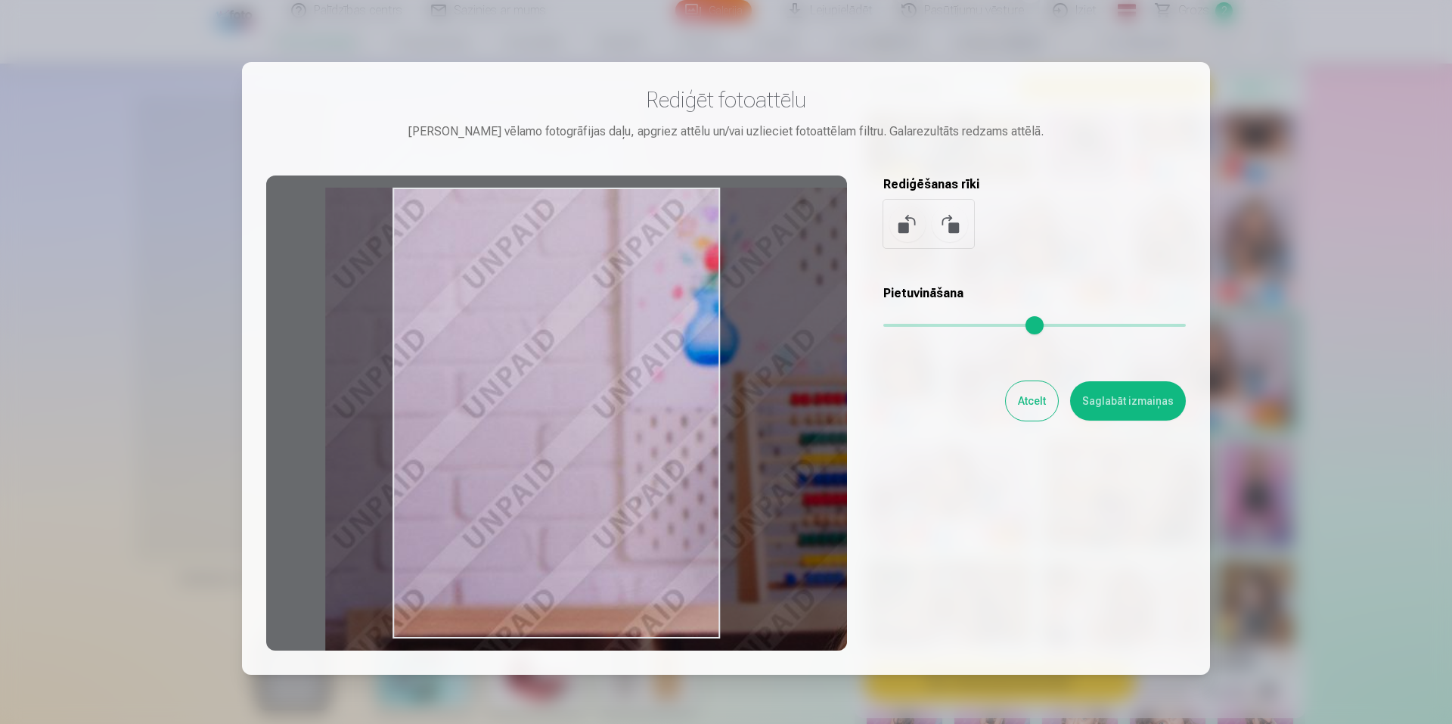
click at [973, 324] on input "range" at bounding box center [1034, 325] width 303 height 3
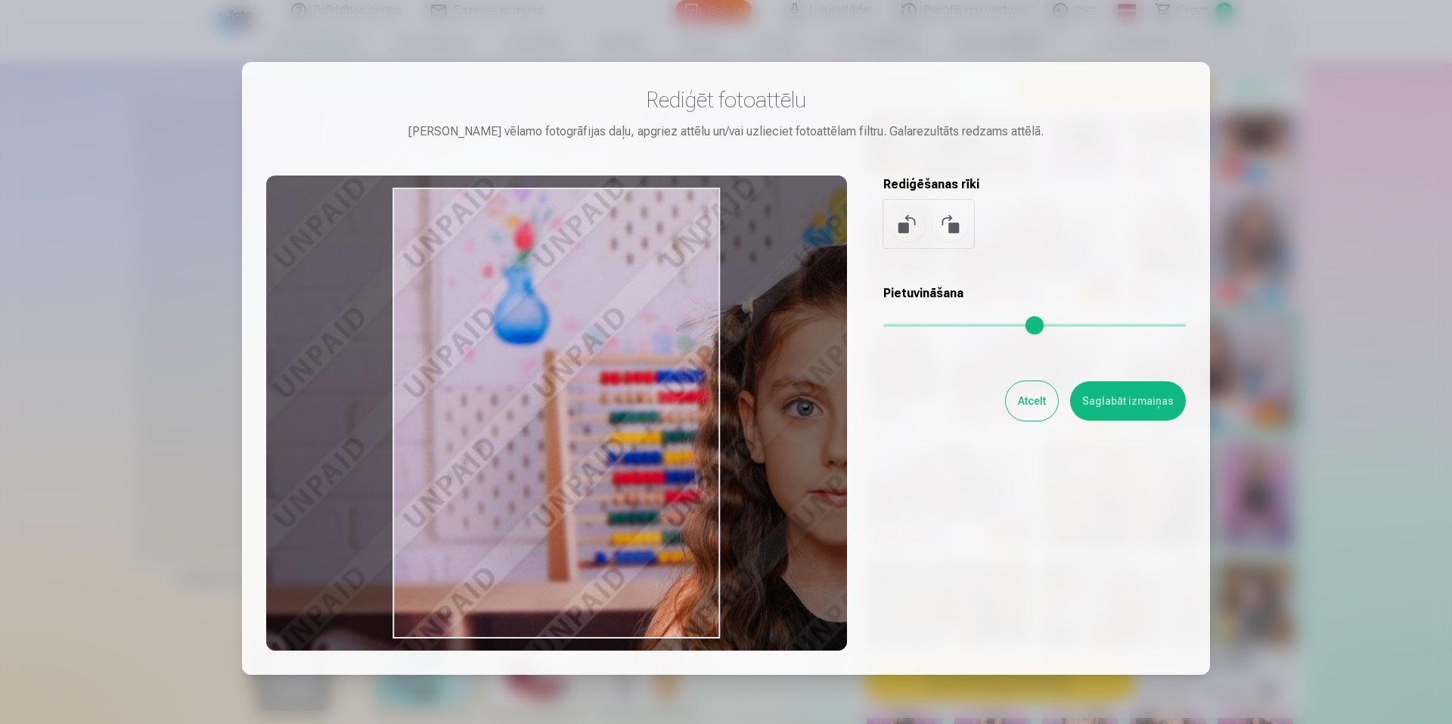
drag, startPoint x: 514, startPoint y: 350, endPoint x: 245, endPoint y: 310, distance: 272.2
click at [245, 310] on div "Rediģēt fotoattēlu [PERSON_NAME] vēlamo fotogrāfijas daļu, apgriez attēlu un/va…" at bounding box center [726, 368] width 968 height 613
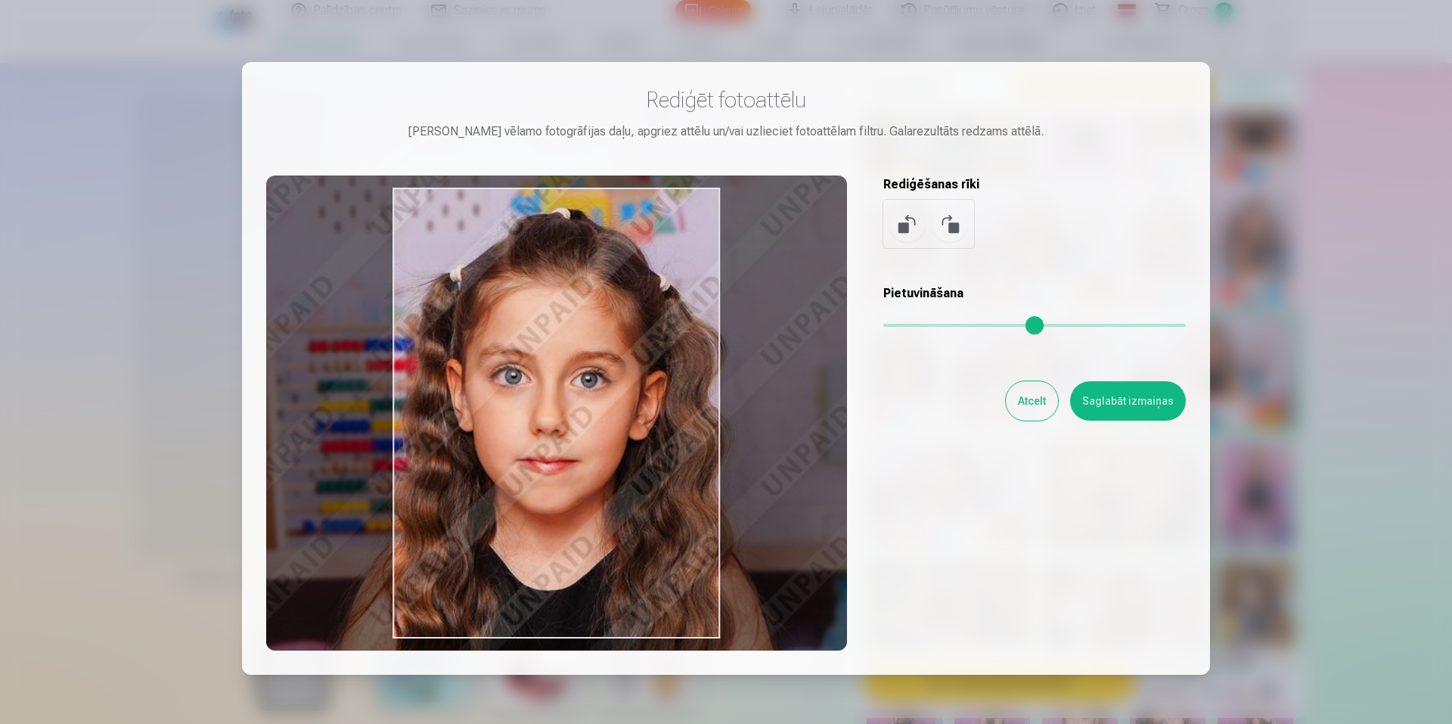
drag, startPoint x: 623, startPoint y: 372, endPoint x: 538, endPoint y: 362, distance: 86.1
click at [538, 362] on div at bounding box center [556, 412] width 581 height 475
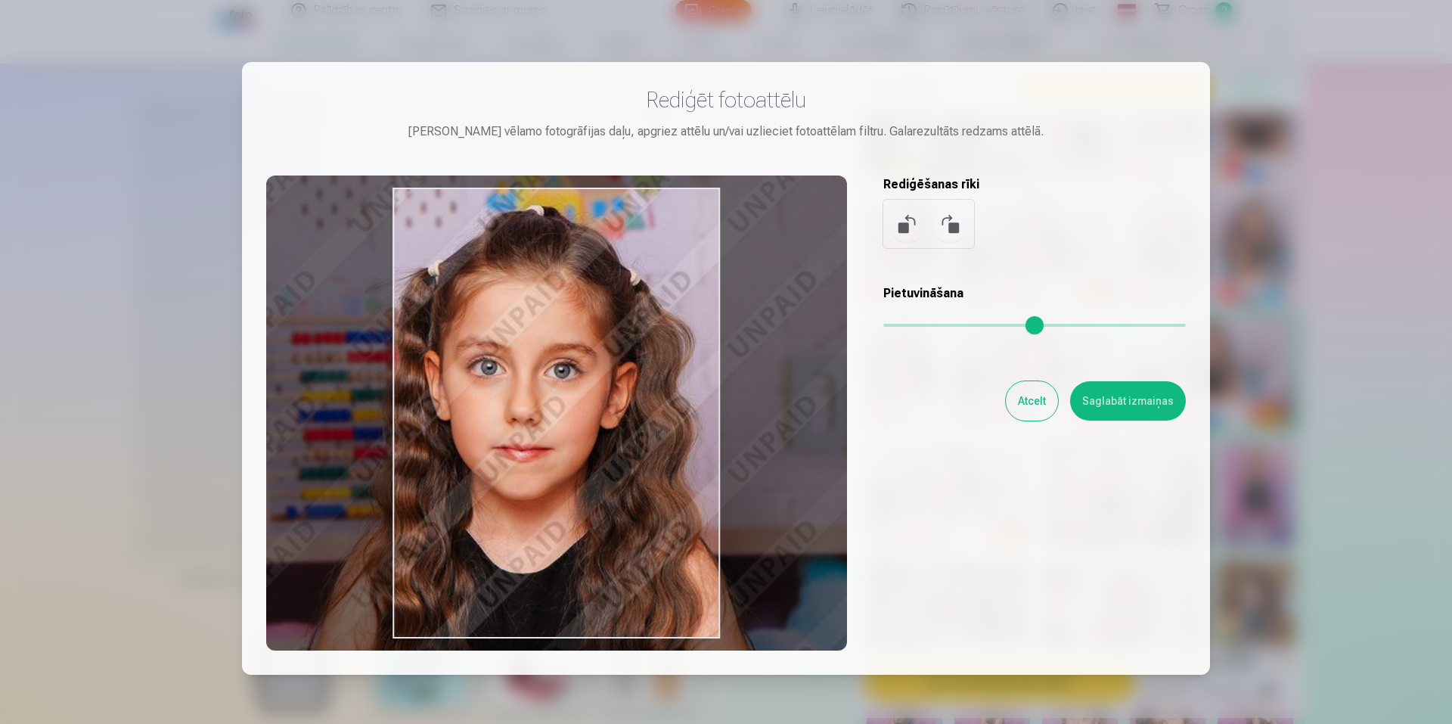
type input "****"
click at [967, 327] on input "range" at bounding box center [1034, 325] width 303 height 3
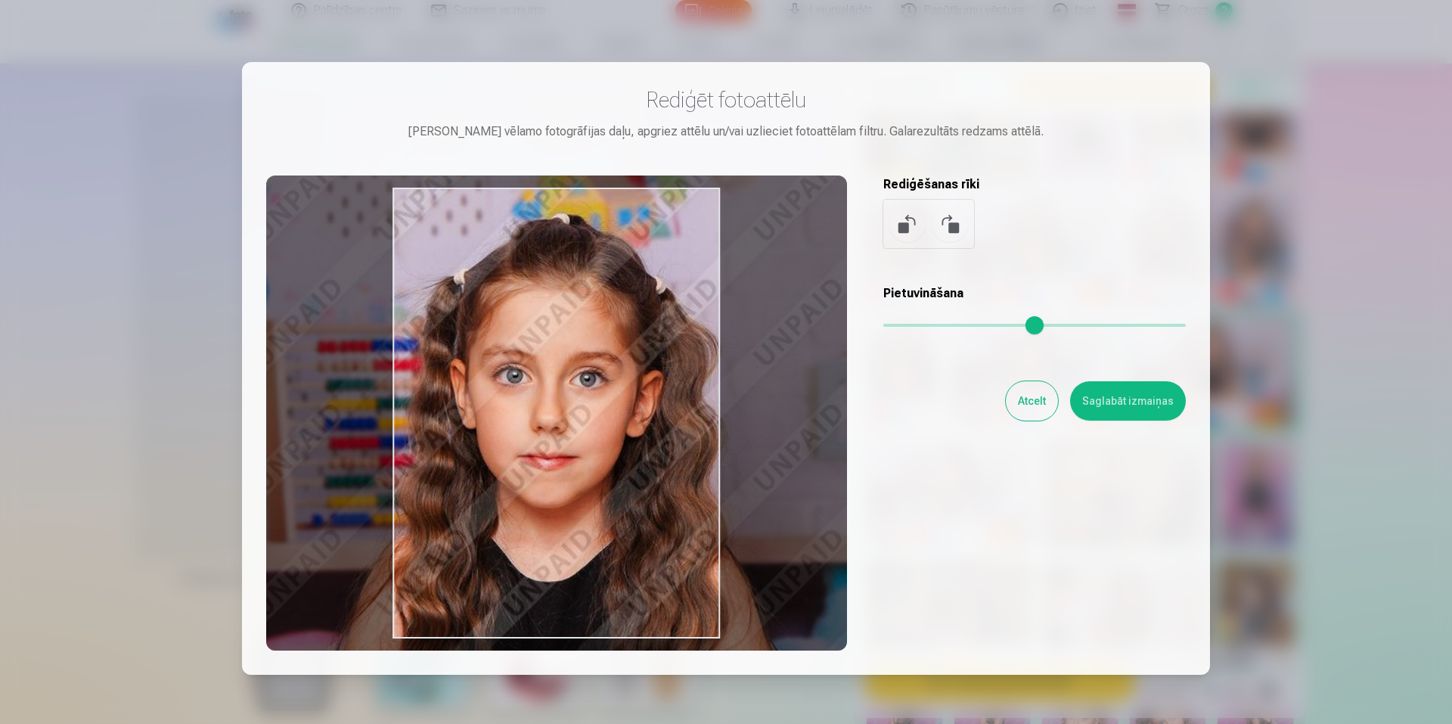
drag, startPoint x: 600, startPoint y: 439, endPoint x: 625, endPoint y: 447, distance: 26.8
click at [625, 447] on div at bounding box center [556, 412] width 581 height 475
click at [1100, 403] on button "Saglabāt izmaiņas" at bounding box center [1128, 400] width 116 height 39
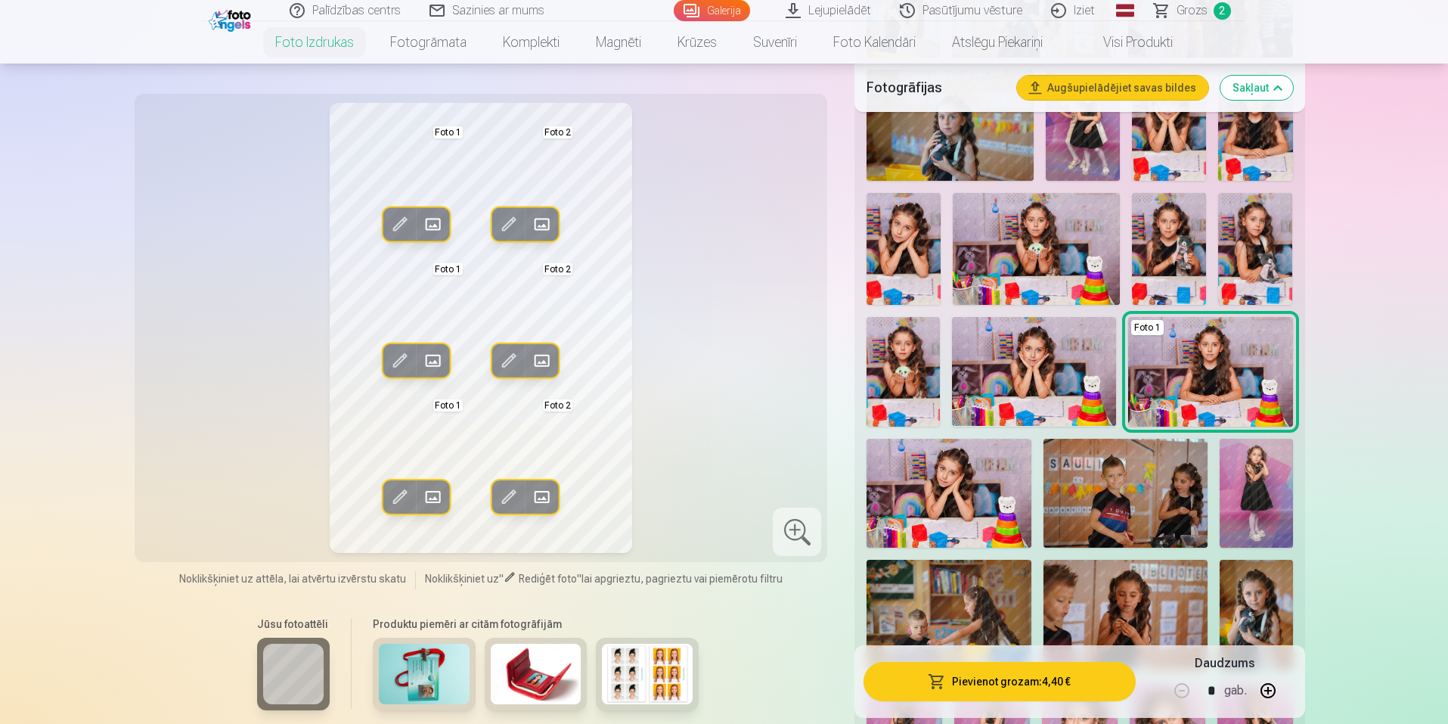
click at [405, 498] on span at bounding box center [399, 497] width 24 height 24
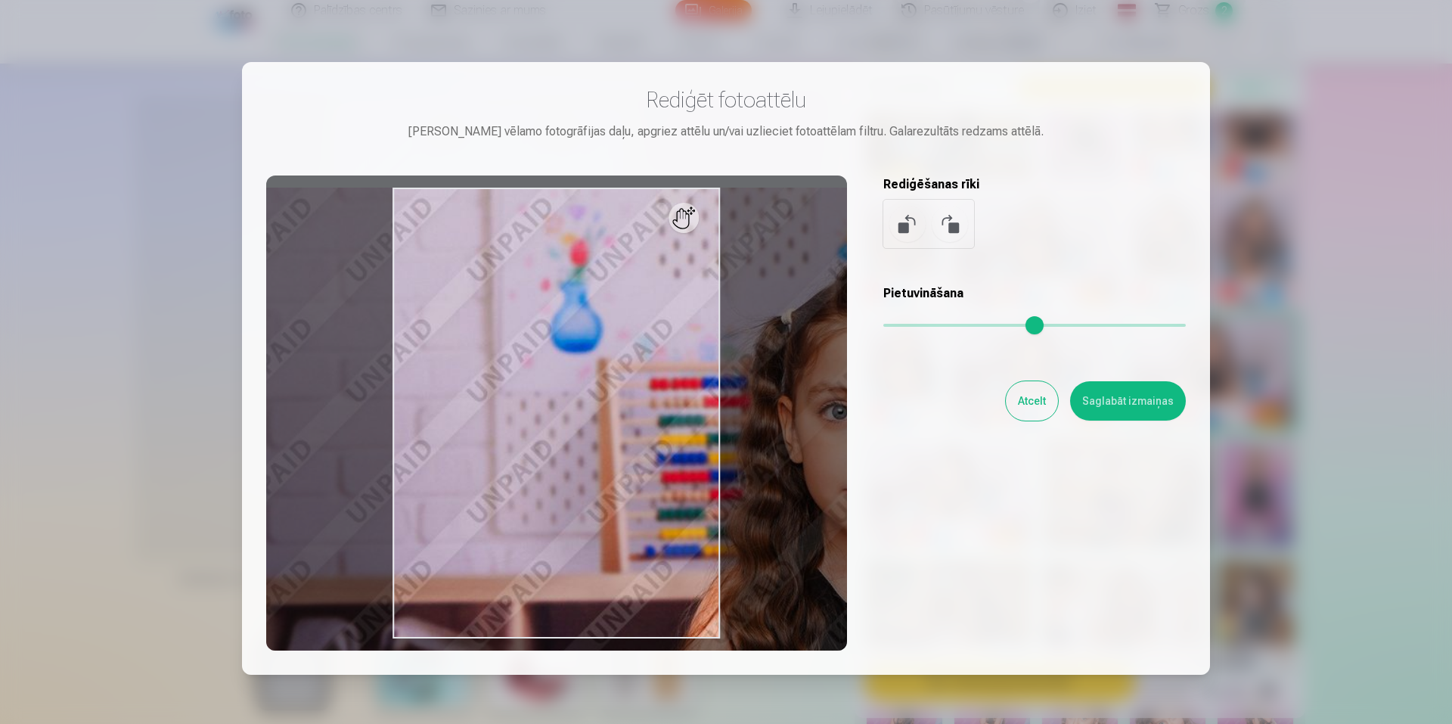
click at [961, 325] on input "range" at bounding box center [1034, 325] width 303 height 3
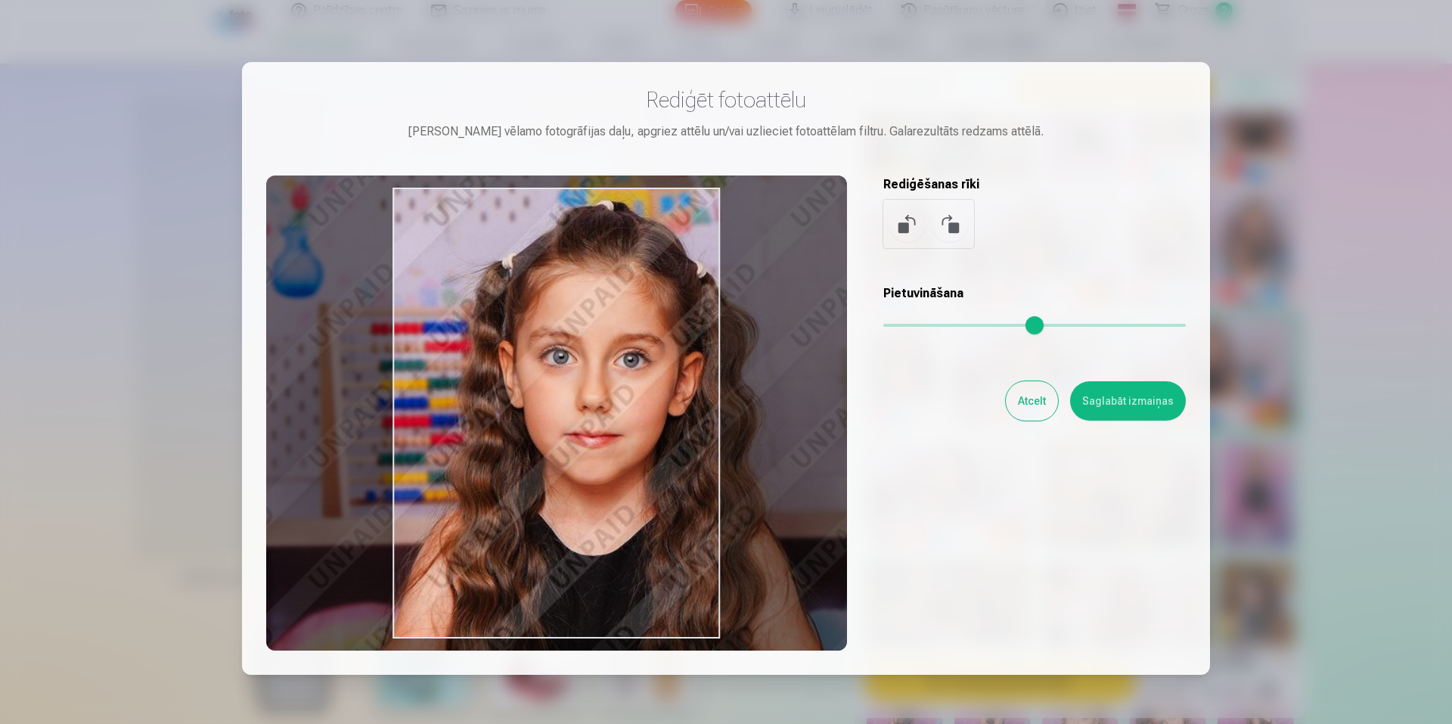
drag, startPoint x: 563, startPoint y: 434, endPoint x: 306, endPoint y: 382, distance: 262.4
click at [306, 382] on div at bounding box center [556, 412] width 581 height 475
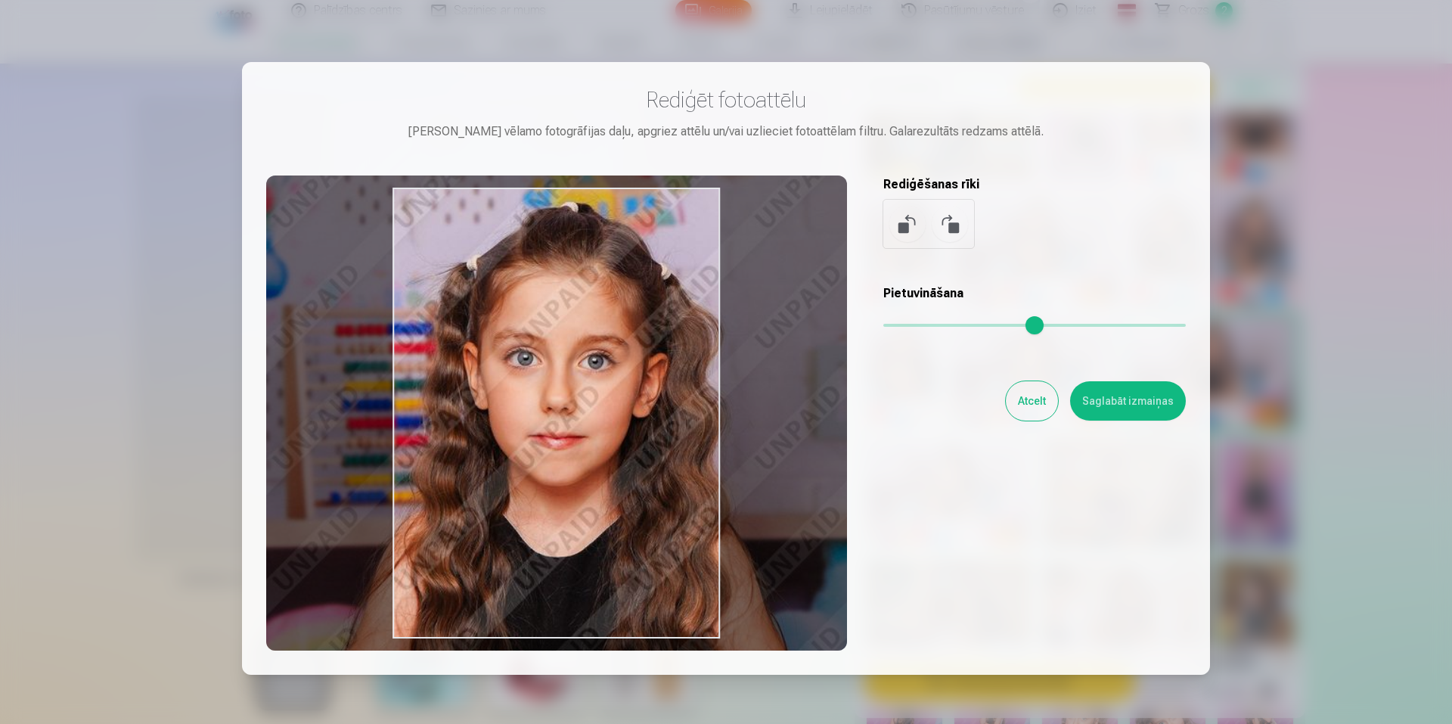
drag, startPoint x: 606, startPoint y: 432, endPoint x: 577, endPoint y: 433, distance: 28.8
click at [577, 433] on div at bounding box center [556, 412] width 581 height 475
click at [970, 324] on input "range" at bounding box center [1034, 325] width 303 height 3
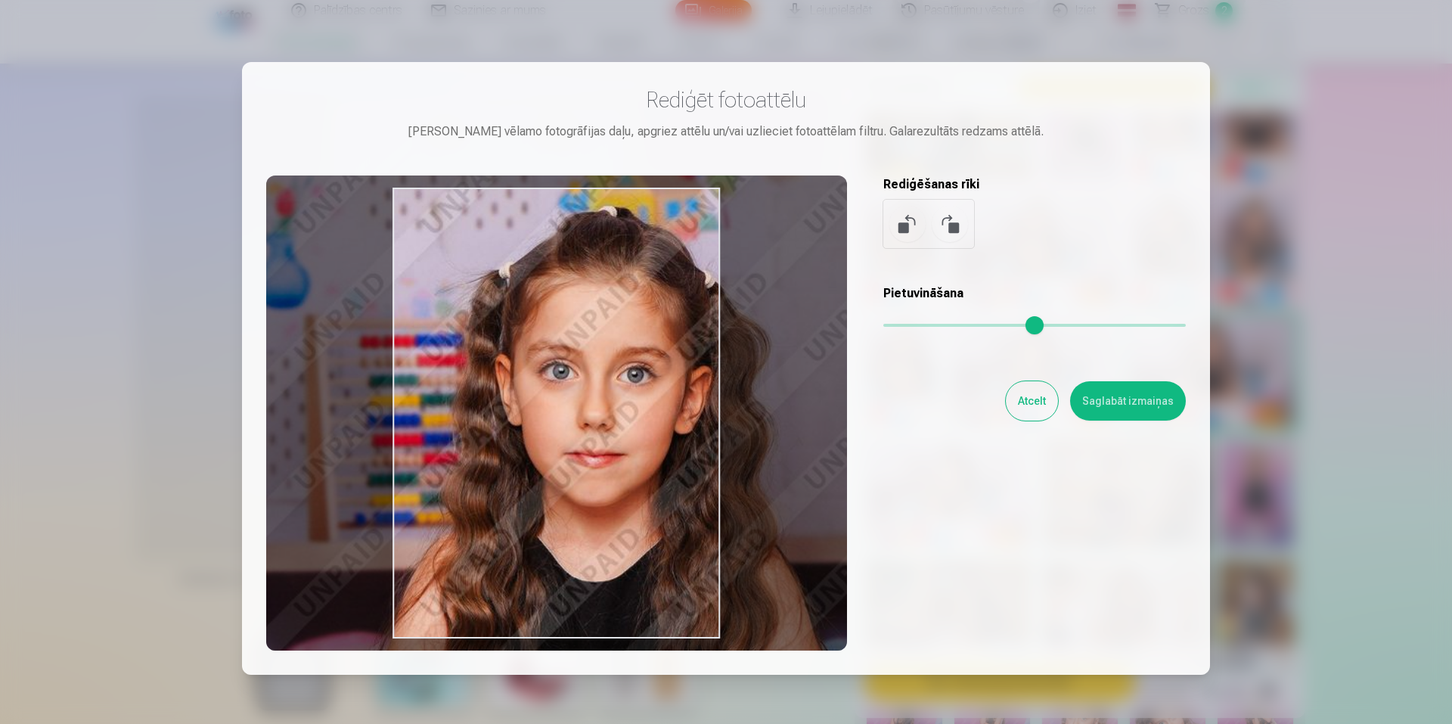
type input "****"
click at [970, 324] on input "range" at bounding box center [1034, 325] width 303 height 3
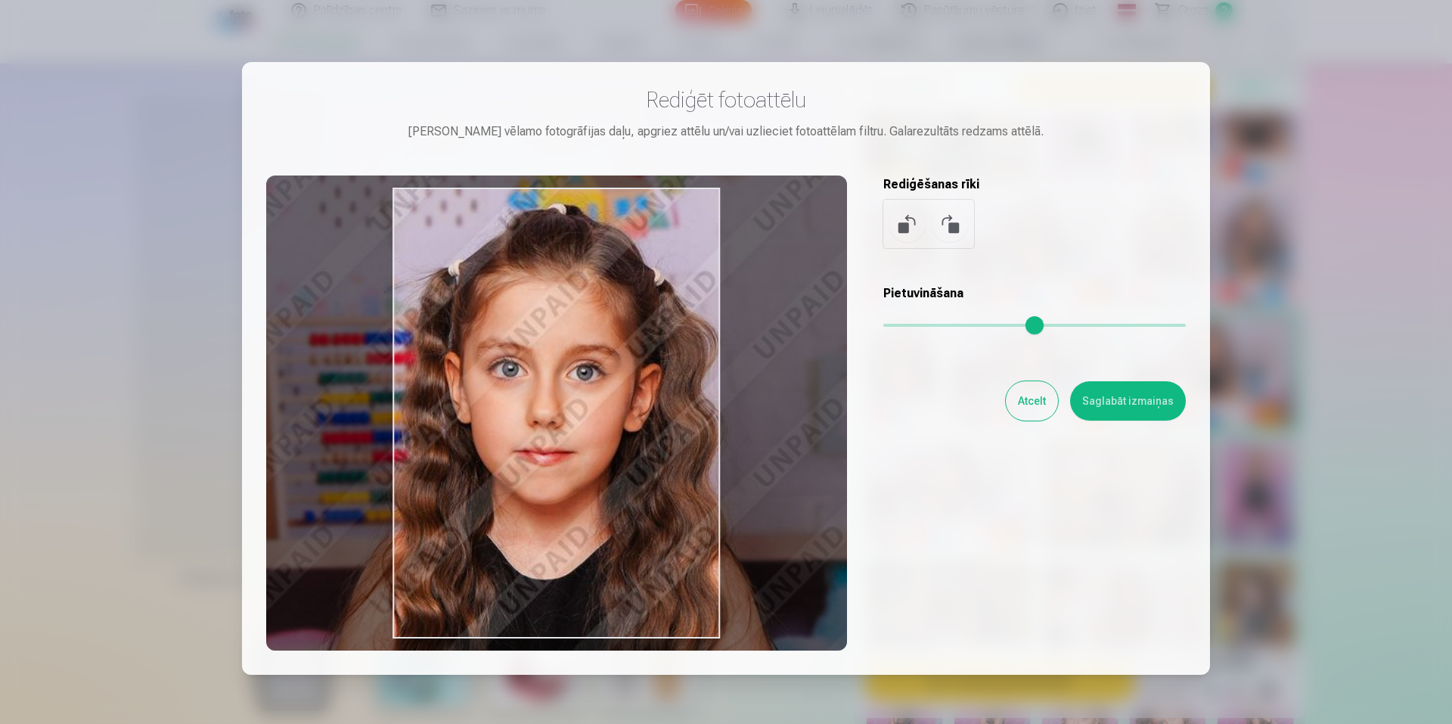
drag, startPoint x: 659, startPoint y: 447, endPoint x: 609, endPoint y: 445, distance: 50.0
click at [609, 445] on div at bounding box center [556, 412] width 581 height 475
click at [1143, 401] on button "Saglabāt izmaiņas" at bounding box center [1128, 400] width 116 height 39
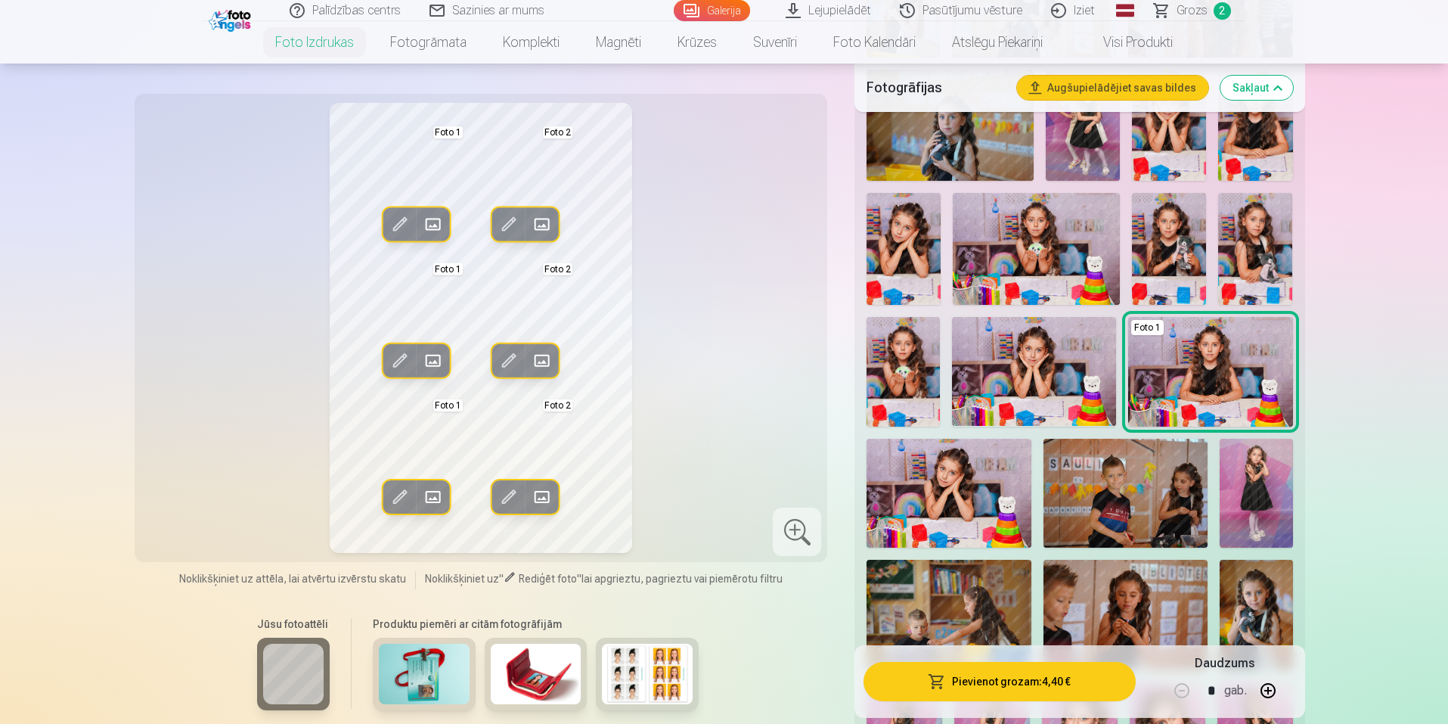
click at [506, 216] on span at bounding box center [509, 225] width 24 height 24
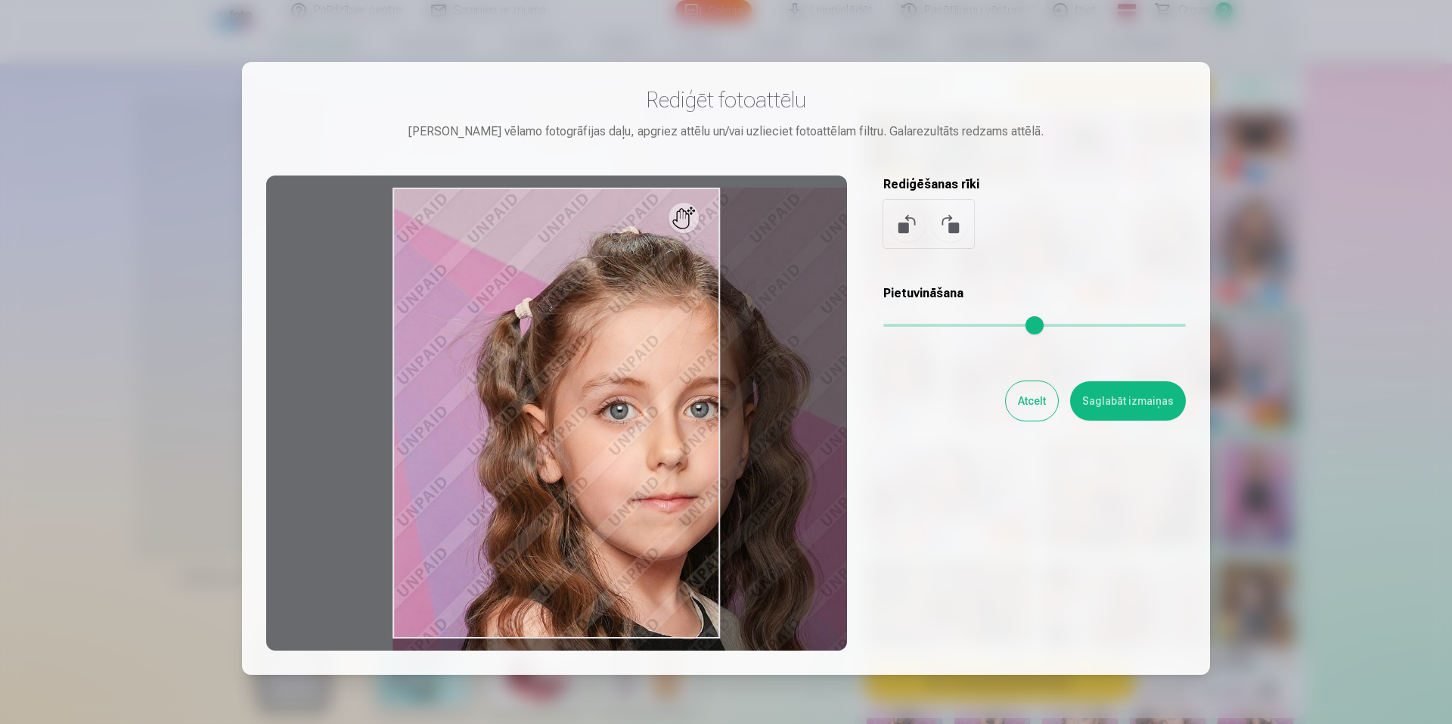
drag, startPoint x: 893, startPoint y: 325, endPoint x: 958, endPoint y: 323, distance: 65.1
click at [958, 324] on input "range" at bounding box center [1034, 325] width 303 height 3
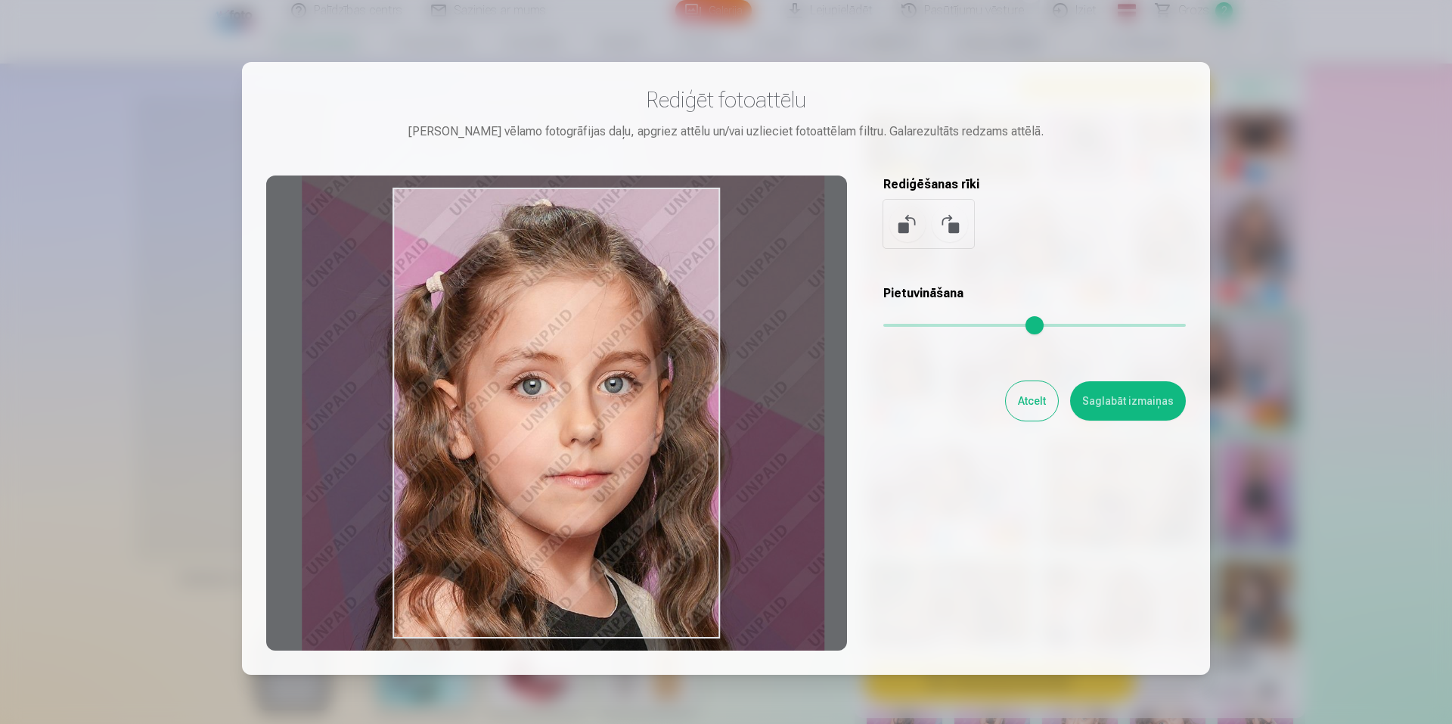
type input "****"
drag, startPoint x: 616, startPoint y: 370, endPoint x: 576, endPoint y: 349, distance: 45.3
click at [576, 349] on div at bounding box center [556, 412] width 581 height 475
click at [1091, 399] on button "Saglabāt izmaiņas" at bounding box center [1128, 400] width 116 height 39
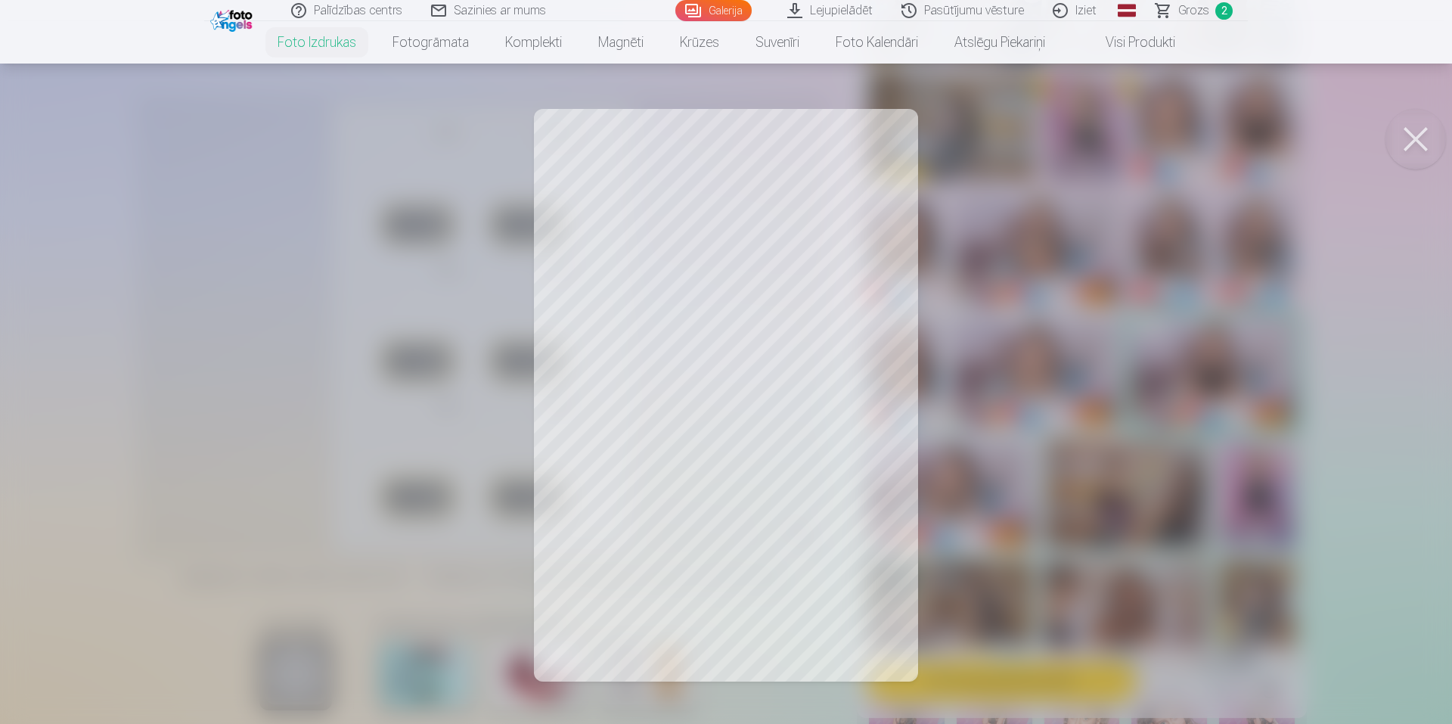
click at [1425, 146] on button at bounding box center [1416, 139] width 61 height 61
click at [1054, 253] on div at bounding box center [726, 362] width 1452 height 724
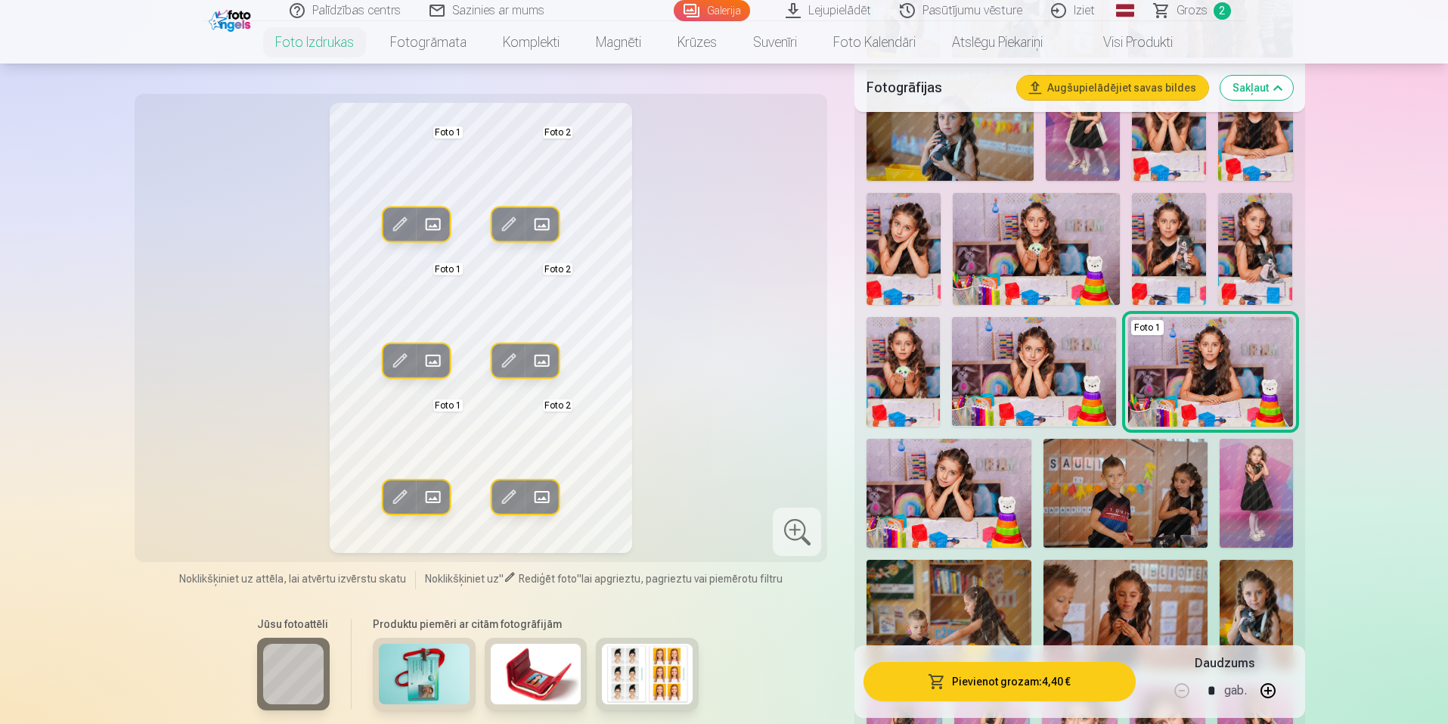
click at [513, 225] on span at bounding box center [509, 225] width 24 height 24
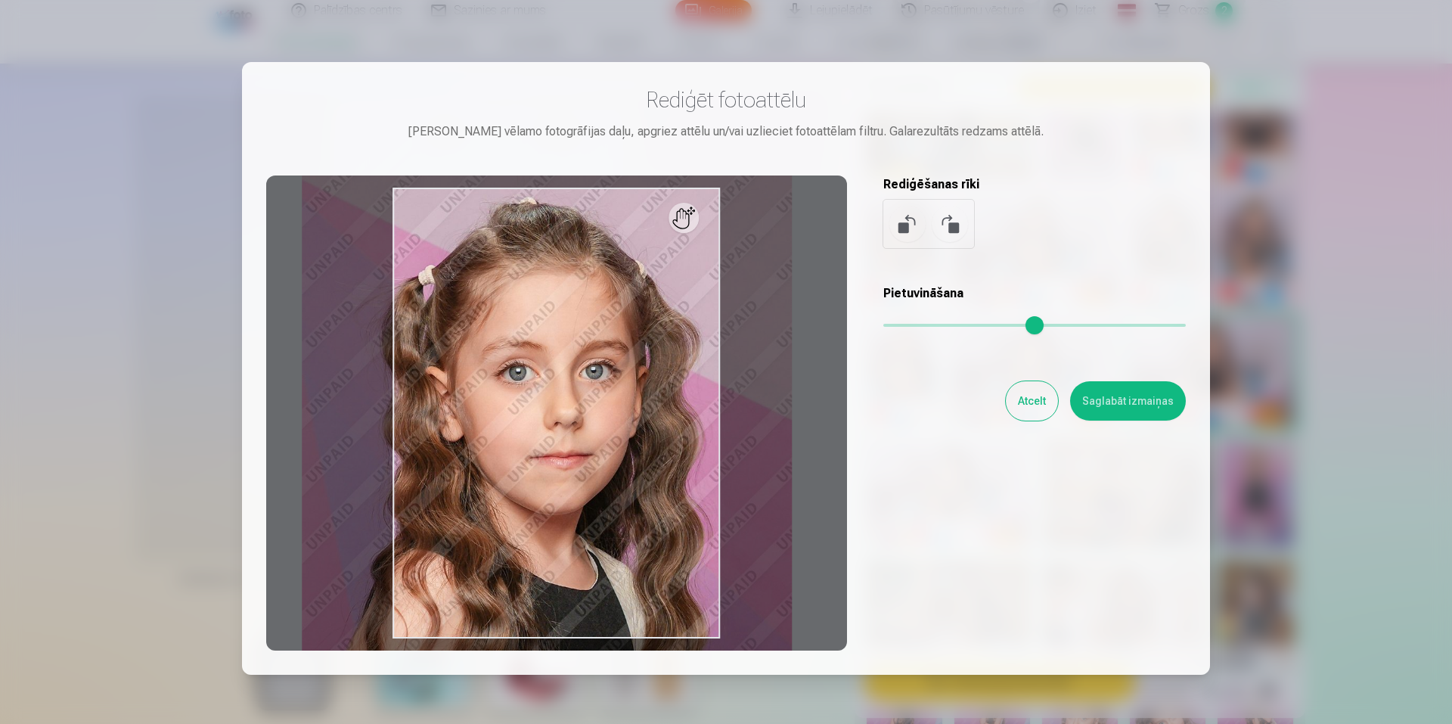
drag, startPoint x: 954, startPoint y: 329, endPoint x: 945, endPoint y: 331, distance: 8.5
click at [945, 327] on input "range" at bounding box center [1034, 325] width 303 height 3
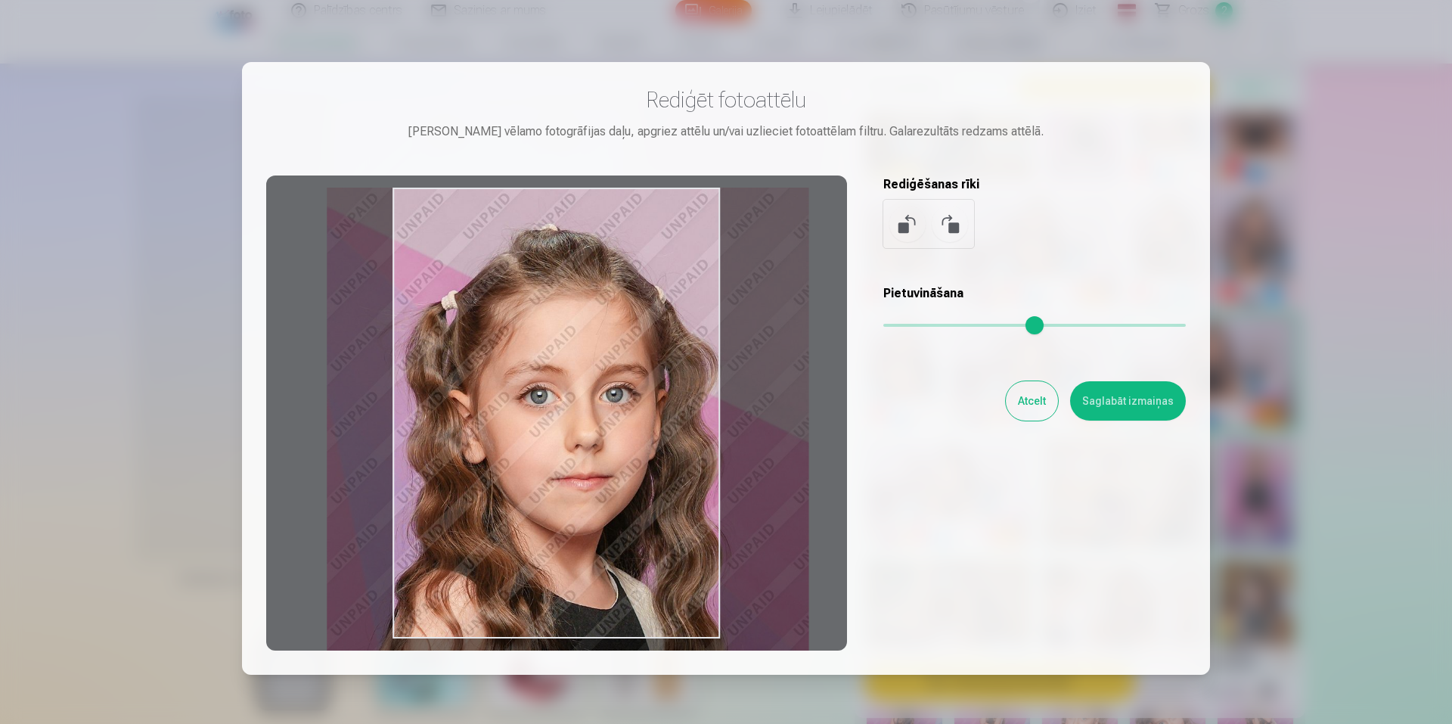
type input "****"
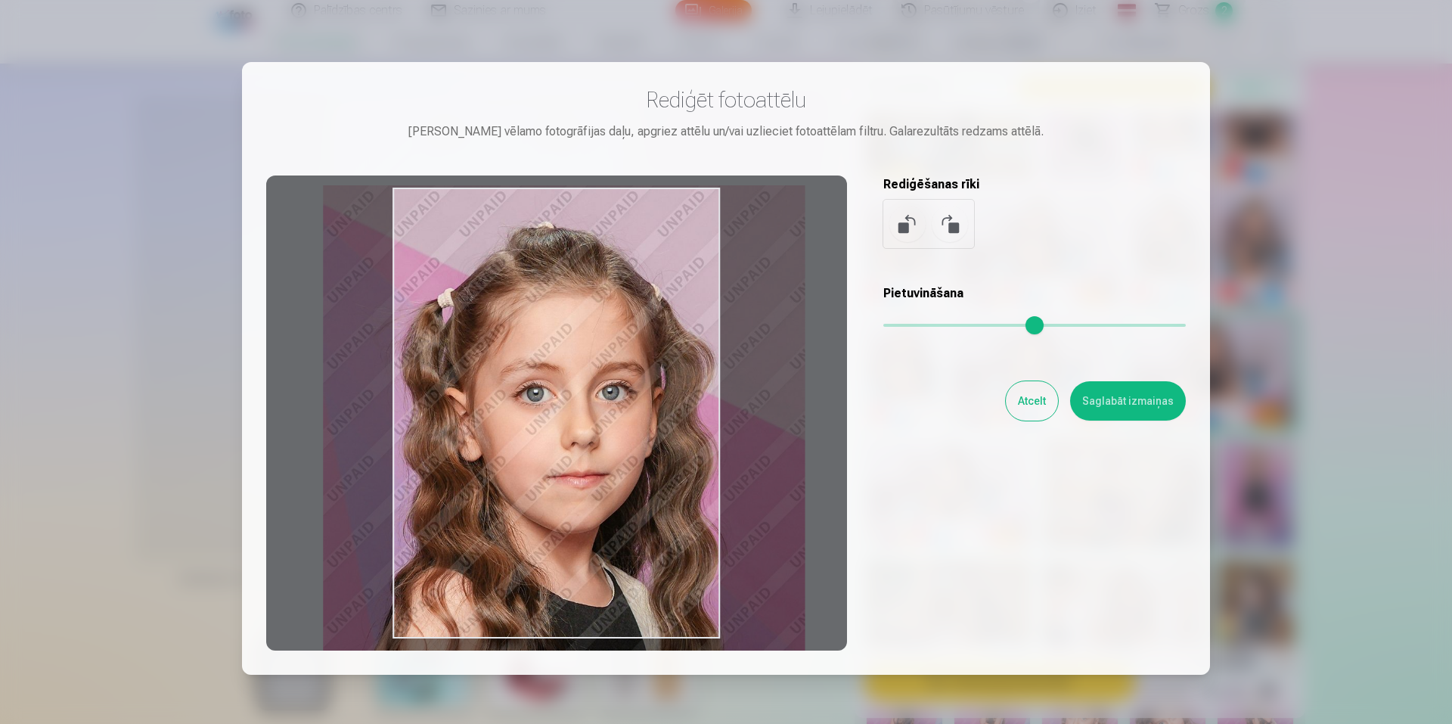
drag, startPoint x: 609, startPoint y: 452, endPoint x: 628, endPoint y: 470, distance: 26.7
click at [628, 470] on div at bounding box center [556, 412] width 581 height 475
click at [1135, 407] on button "Saglabāt izmaiņas" at bounding box center [1128, 400] width 116 height 39
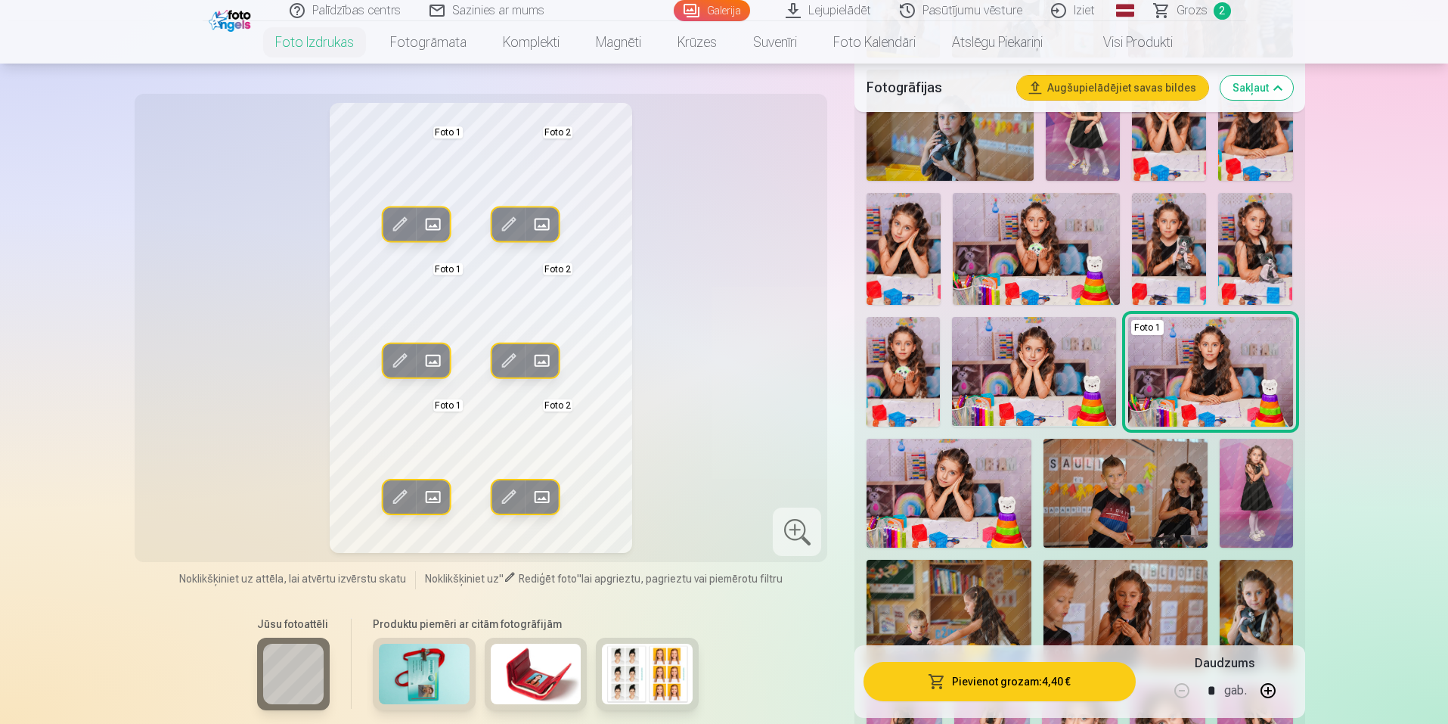
click at [408, 491] on span at bounding box center [399, 497] width 24 height 24
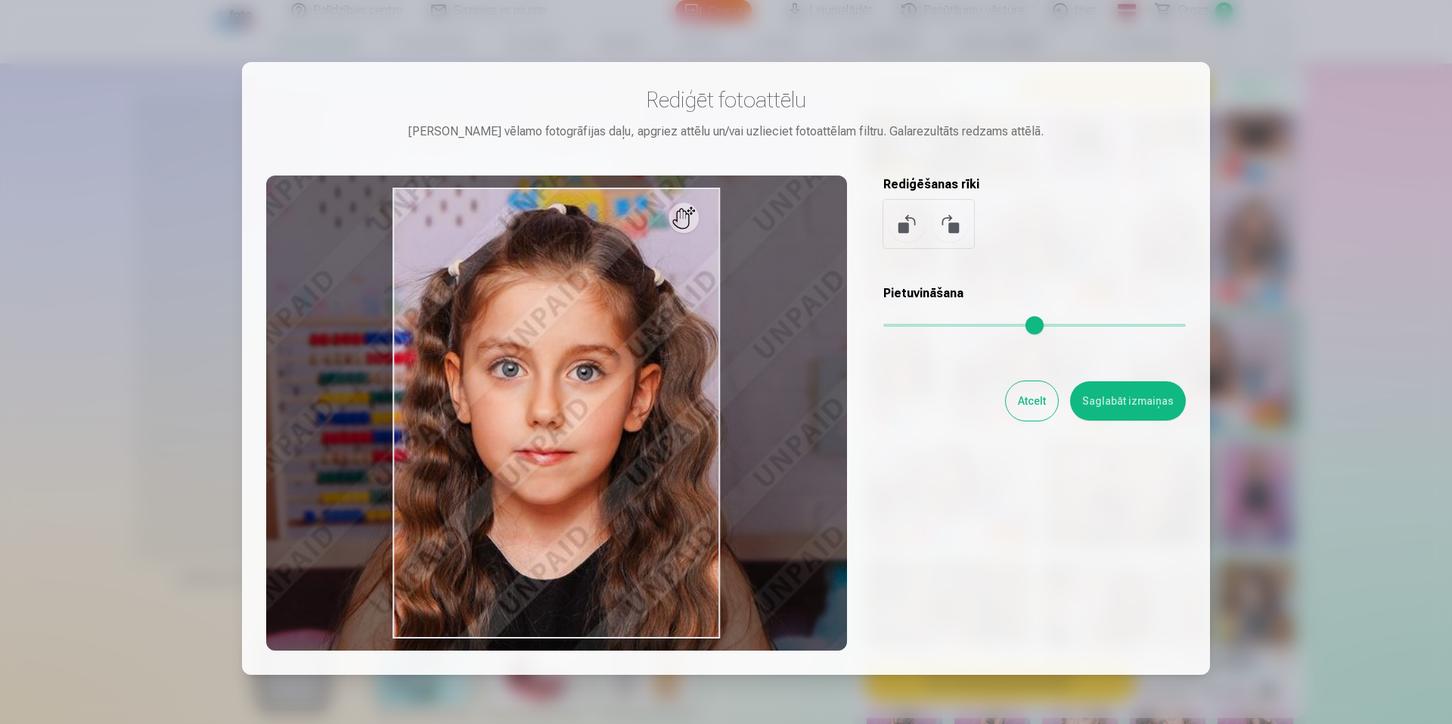
click at [948, 327] on input "range" at bounding box center [1034, 325] width 303 height 3
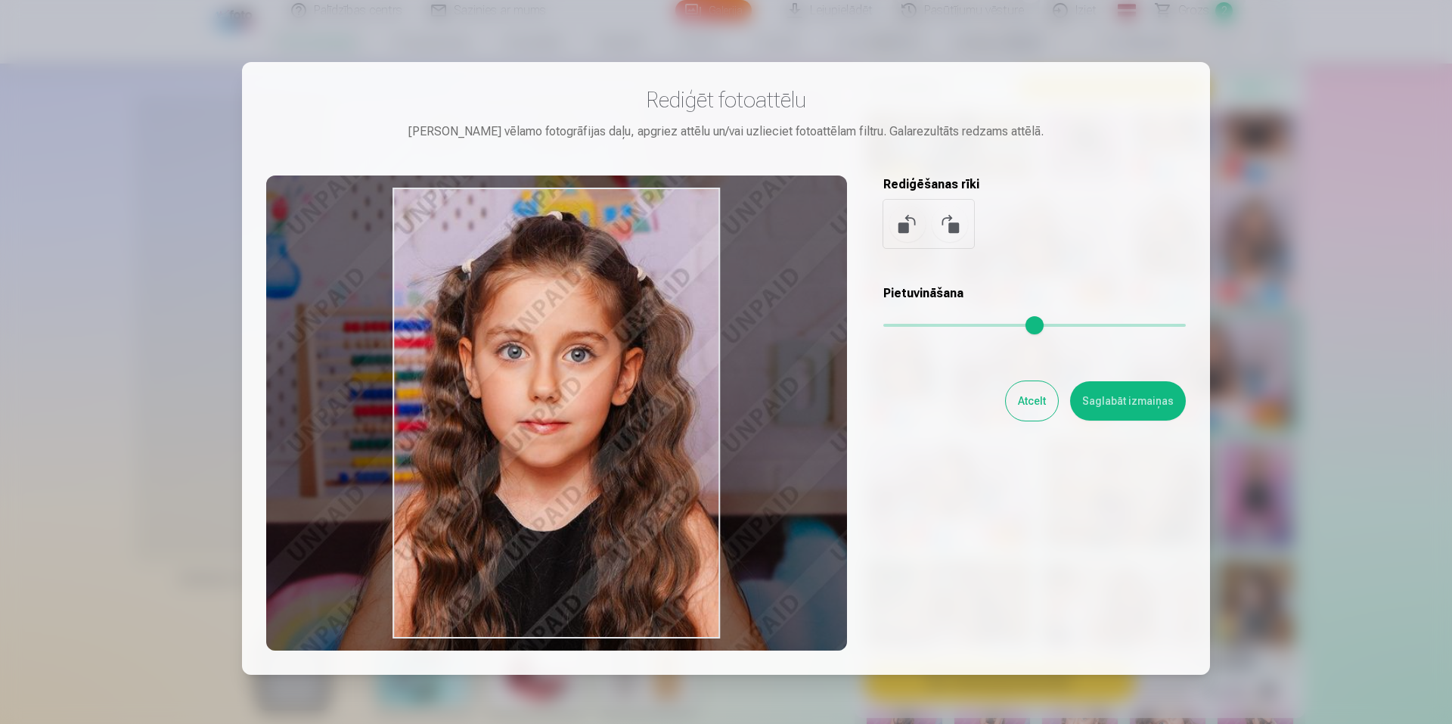
drag, startPoint x: 597, startPoint y: 421, endPoint x: 694, endPoint y: 434, distance: 98.5
click at [694, 434] on div at bounding box center [556, 412] width 581 height 475
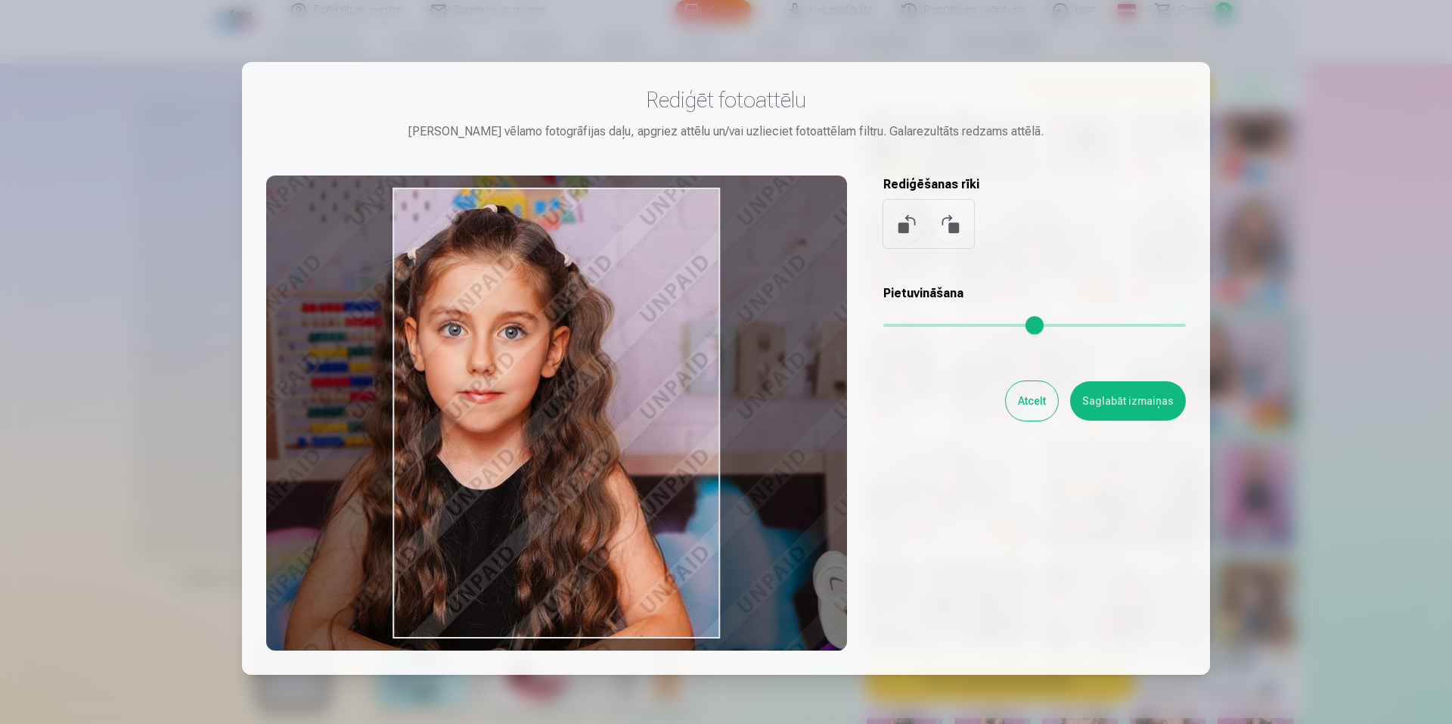
click at [934, 327] on input "range" at bounding box center [1034, 325] width 303 height 3
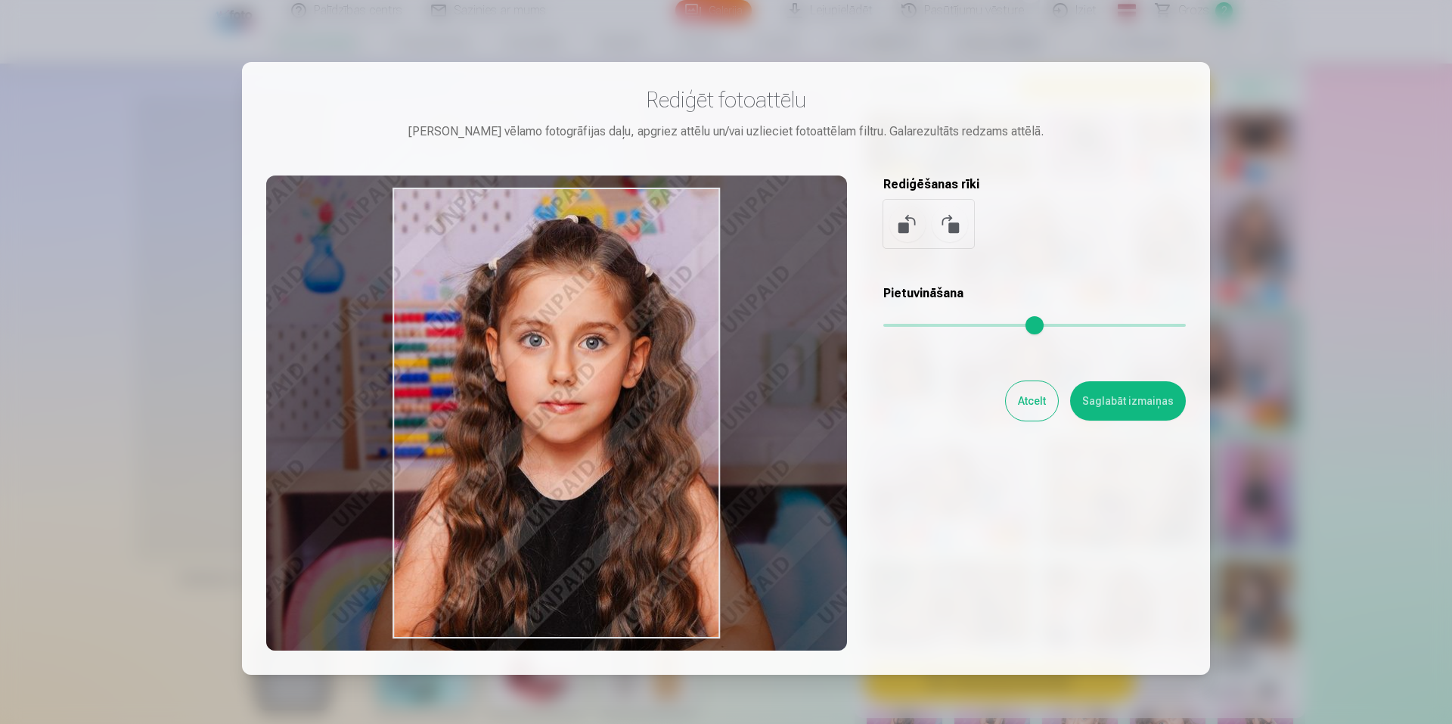
type input "****"
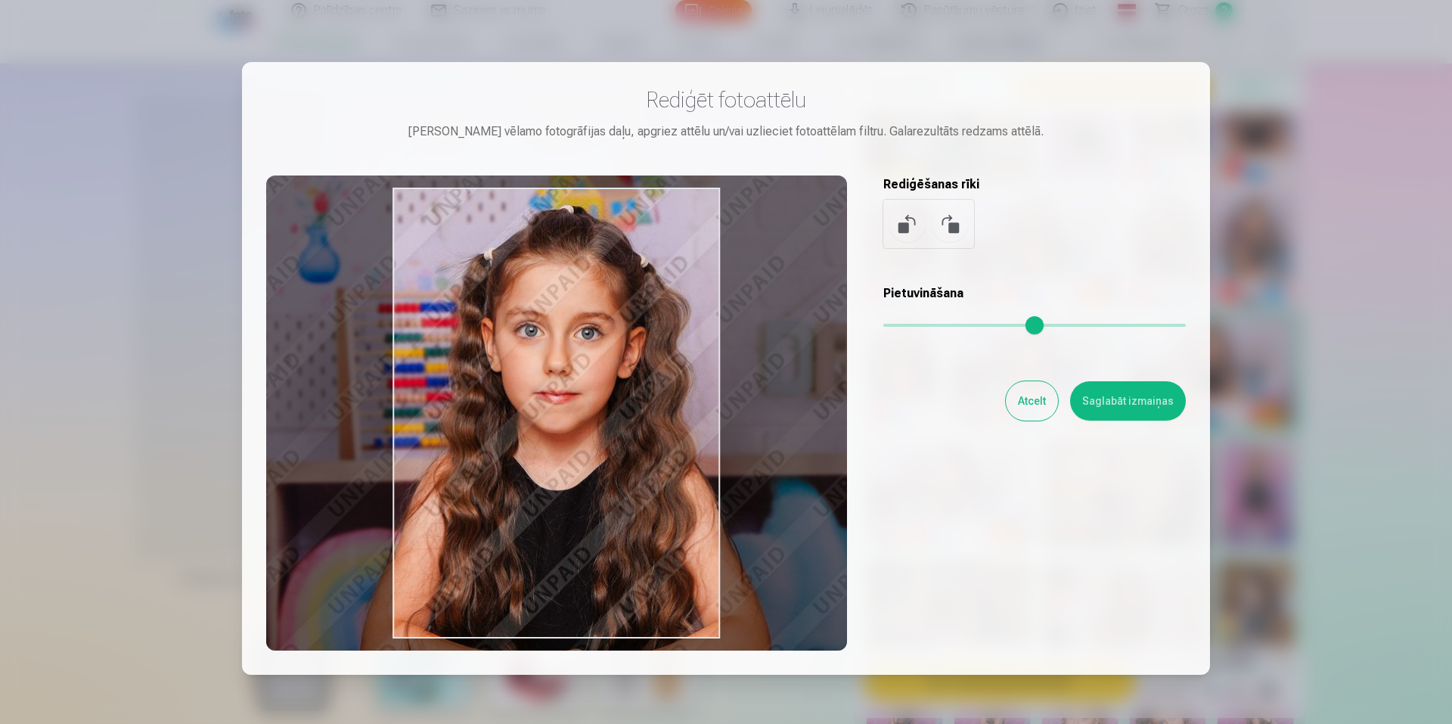
drag, startPoint x: 587, startPoint y: 462, endPoint x: 663, endPoint y: 463, distance: 76.4
click at [663, 463] on div at bounding box center [556, 412] width 581 height 475
click at [1119, 396] on button "Saglabāt izmaiņas" at bounding box center [1128, 400] width 116 height 39
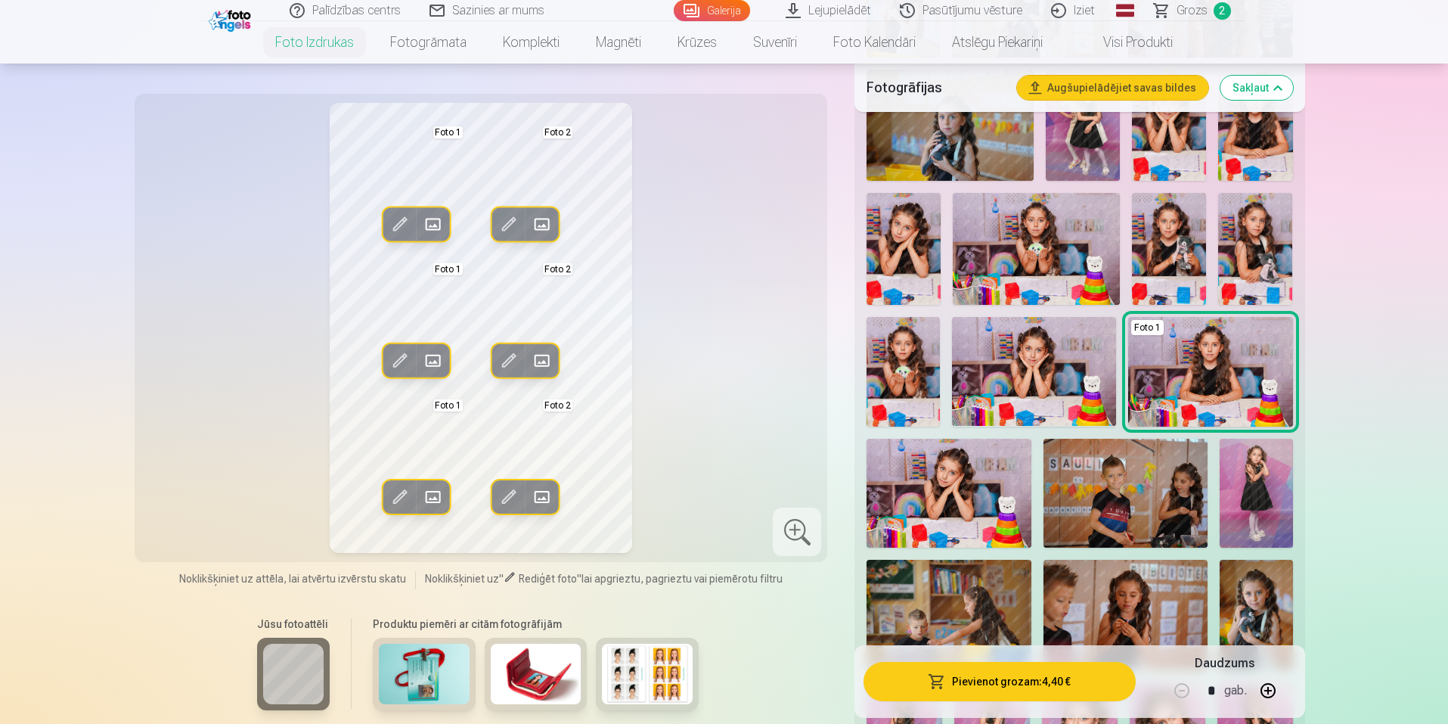
click at [510, 355] on span at bounding box center [509, 361] width 24 height 24
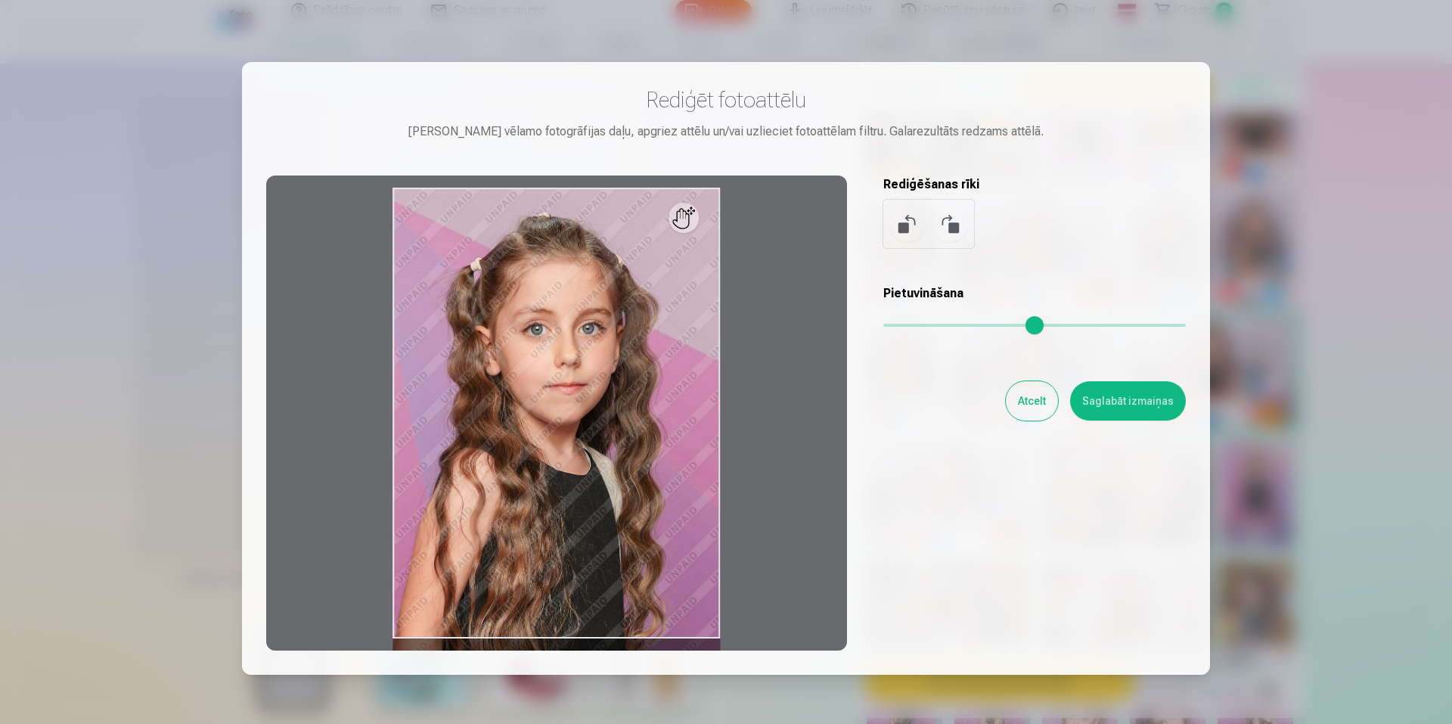
click at [932, 327] on input "range" at bounding box center [1034, 325] width 303 height 3
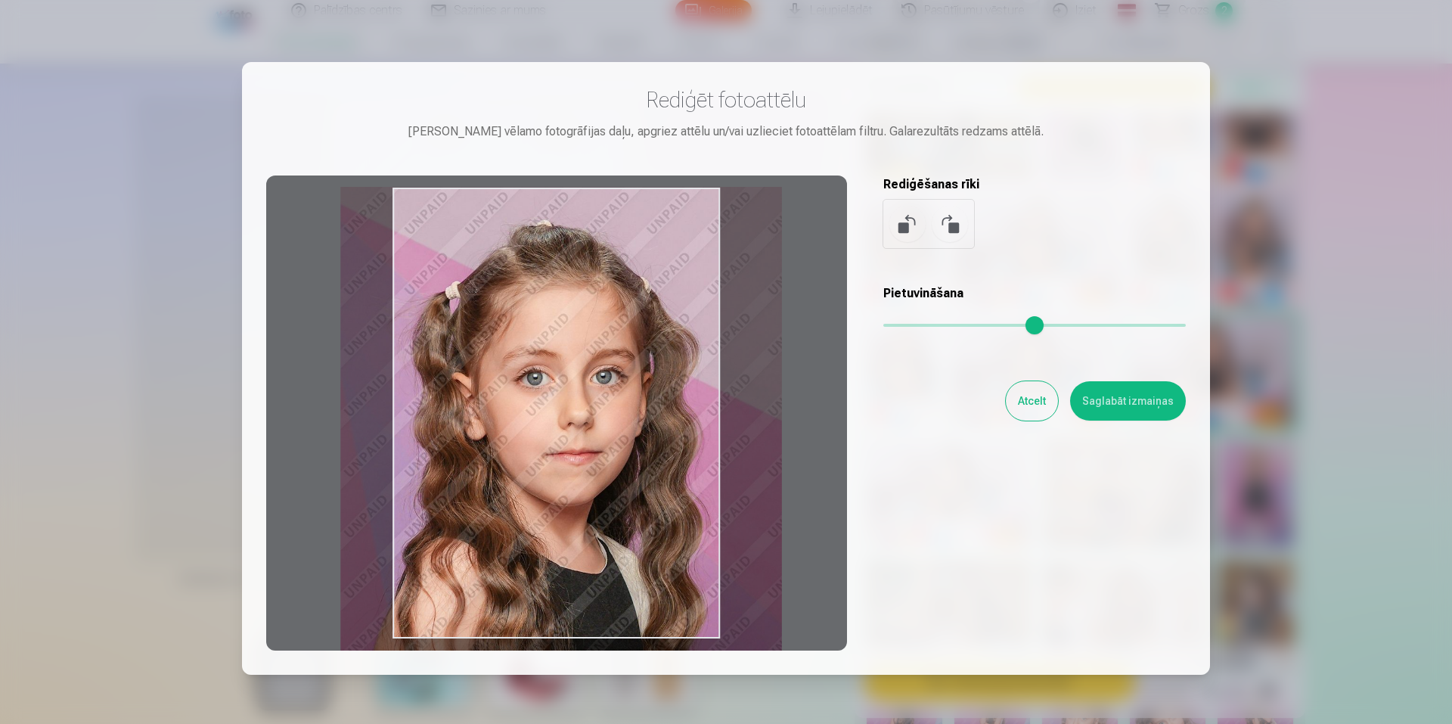
type input "****"
drag, startPoint x: 608, startPoint y: 432, endPoint x: 579, endPoint y: 437, distance: 30.0
click at [579, 437] on div at bounding box center [556, 412] width 581 height 475
click at [1110, 389] on button "Saglabāt izmaiņas" at bounding box center [1128, 400] width 116 height 39
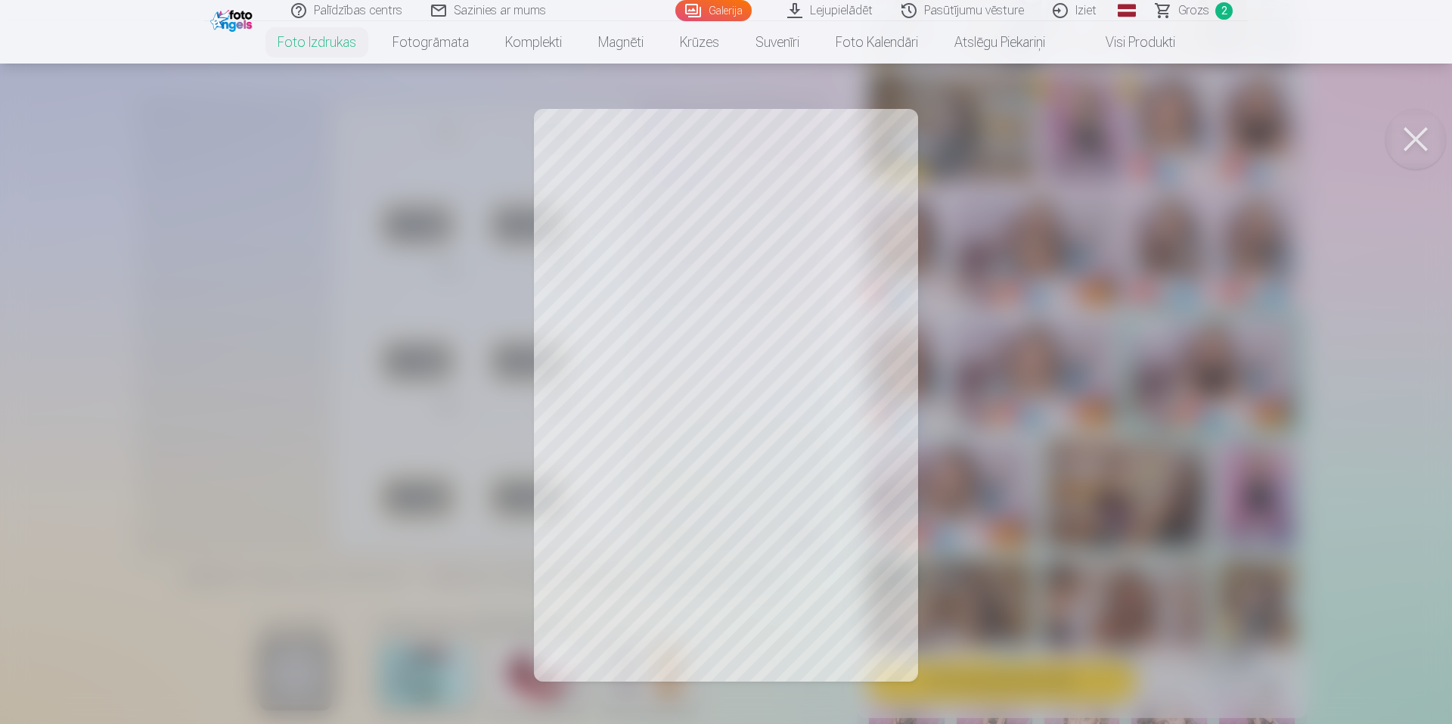
click at [1412, 138] on button at bounding box center [1416, 139] width 61 height 61
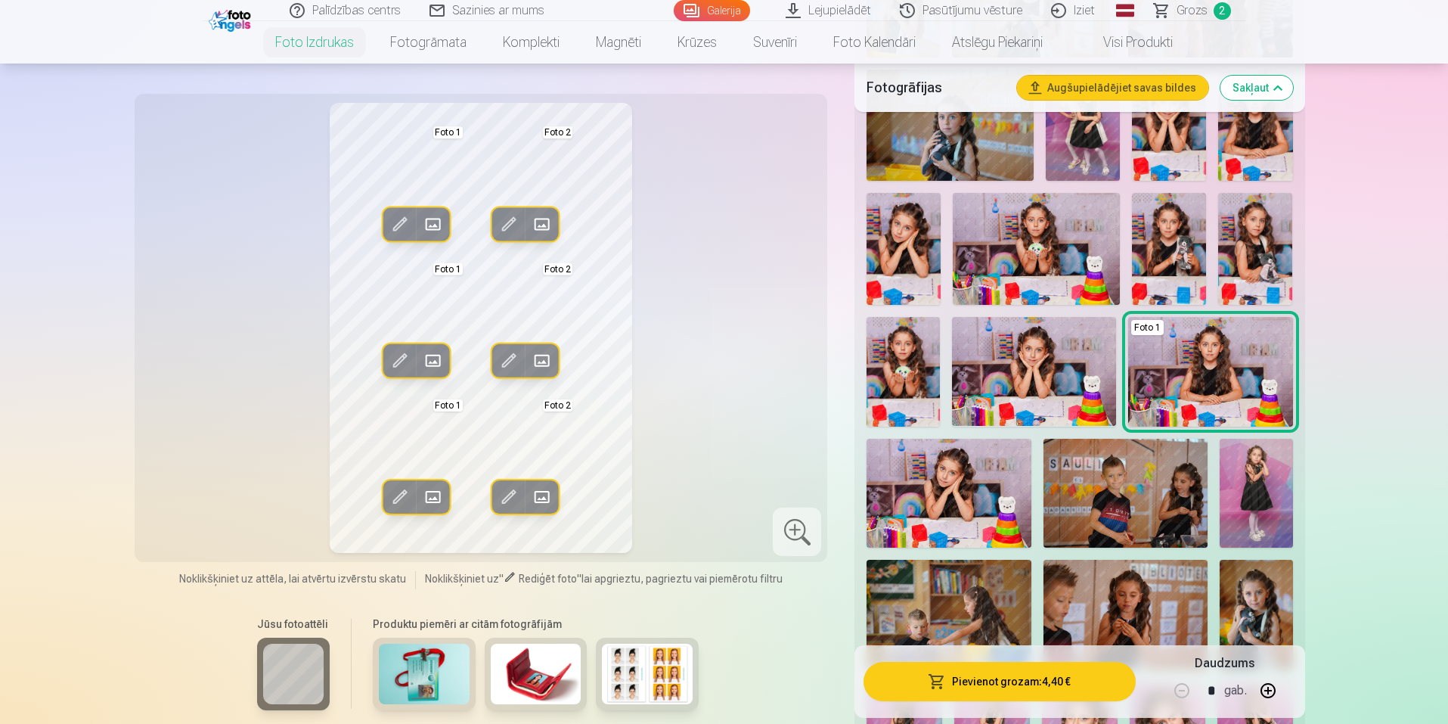
click at [1004, 674] on button "Pievienot grozam : 4,40 €" at bounding box center [1000, 681] width 272 height 39
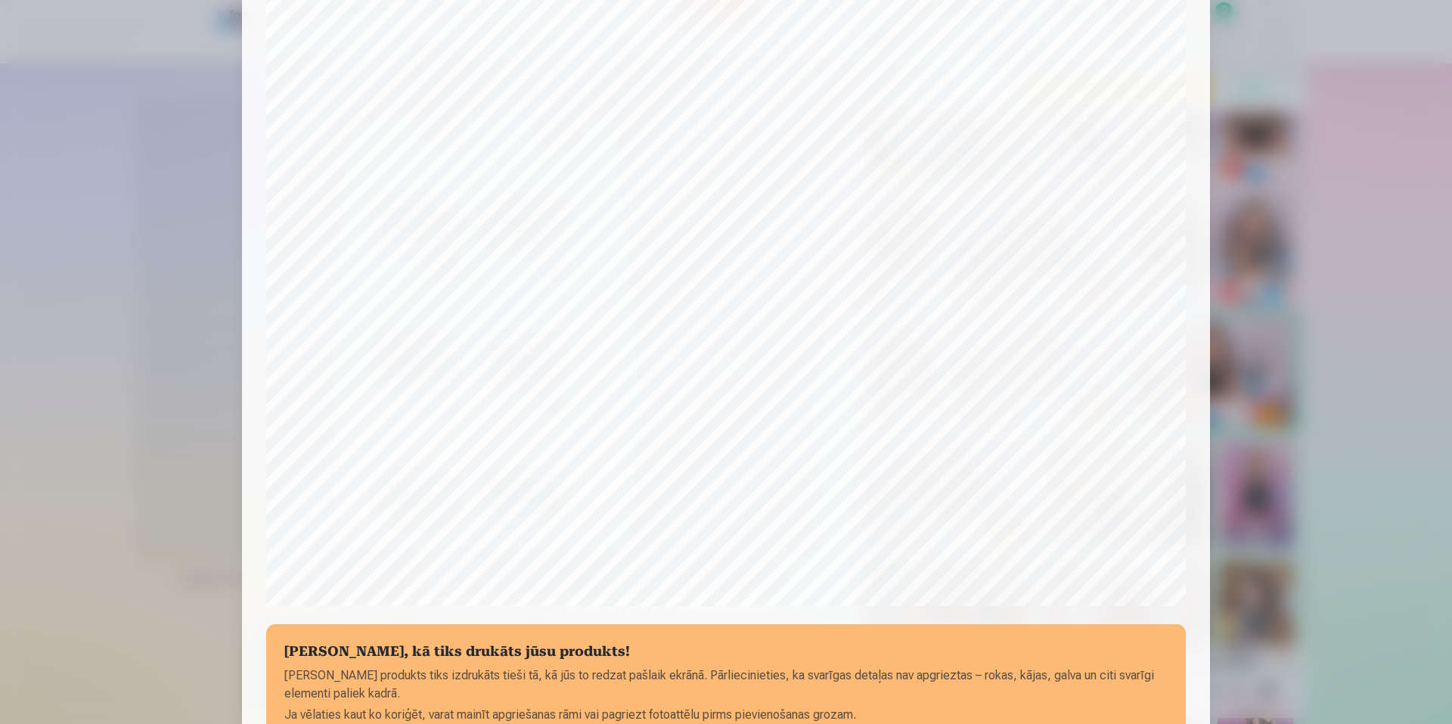
scroll to position [365, 0]
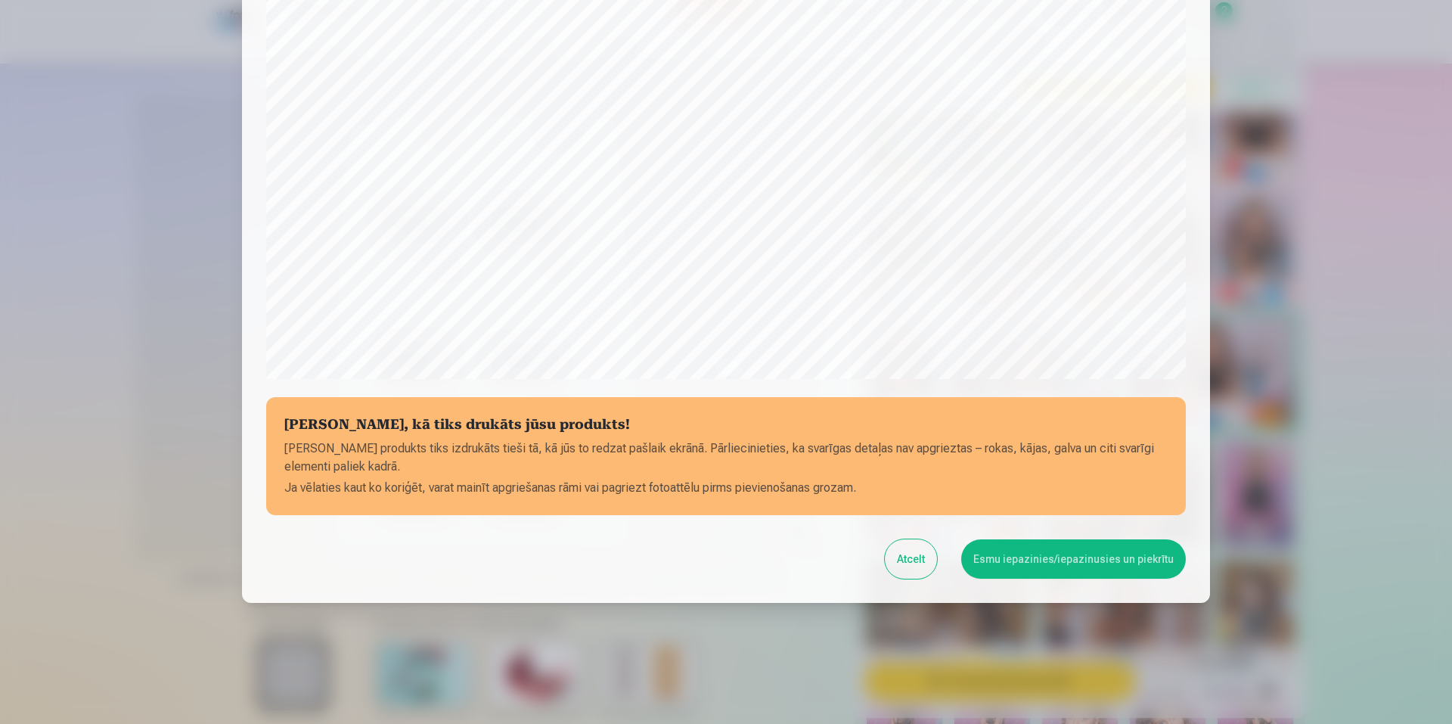
click at [913, 550] on button "Atcelt" at bounding box center [911, 558] width 52 height 39
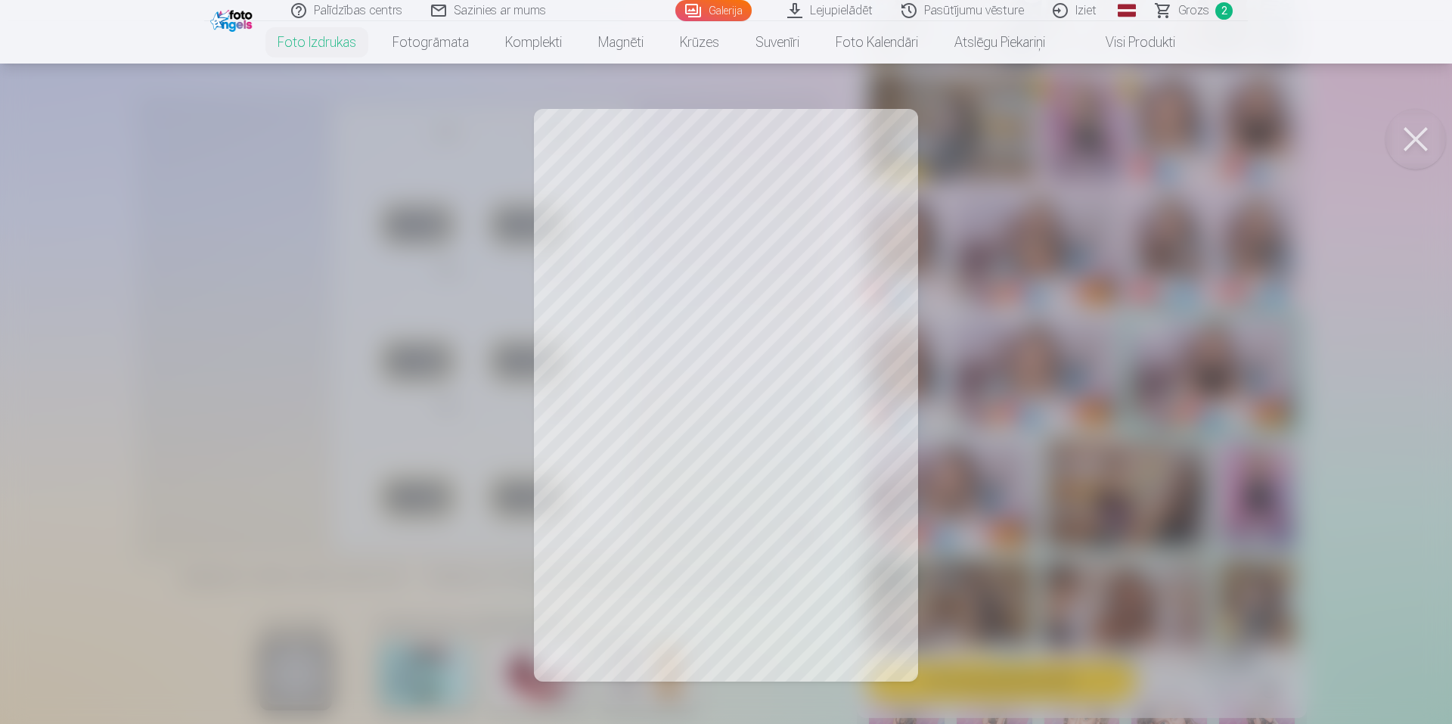
click at [1065, 411] on div at bounding box center [726, 362] width 1452 height 724
click at [627, 551] on div at bounding box center [726, 362] width 1452 height 724
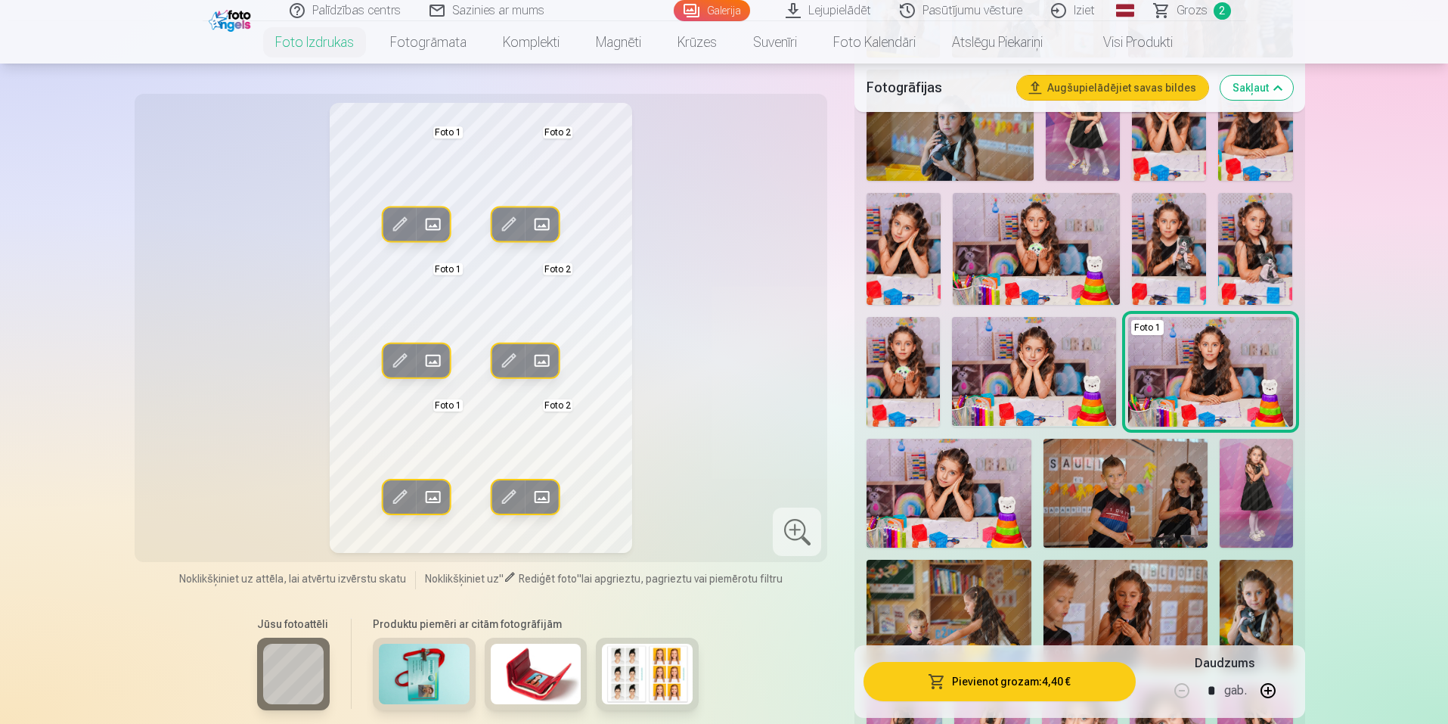
click at [391, 495] on span at bounding box center [399, 497] width 24 height 24
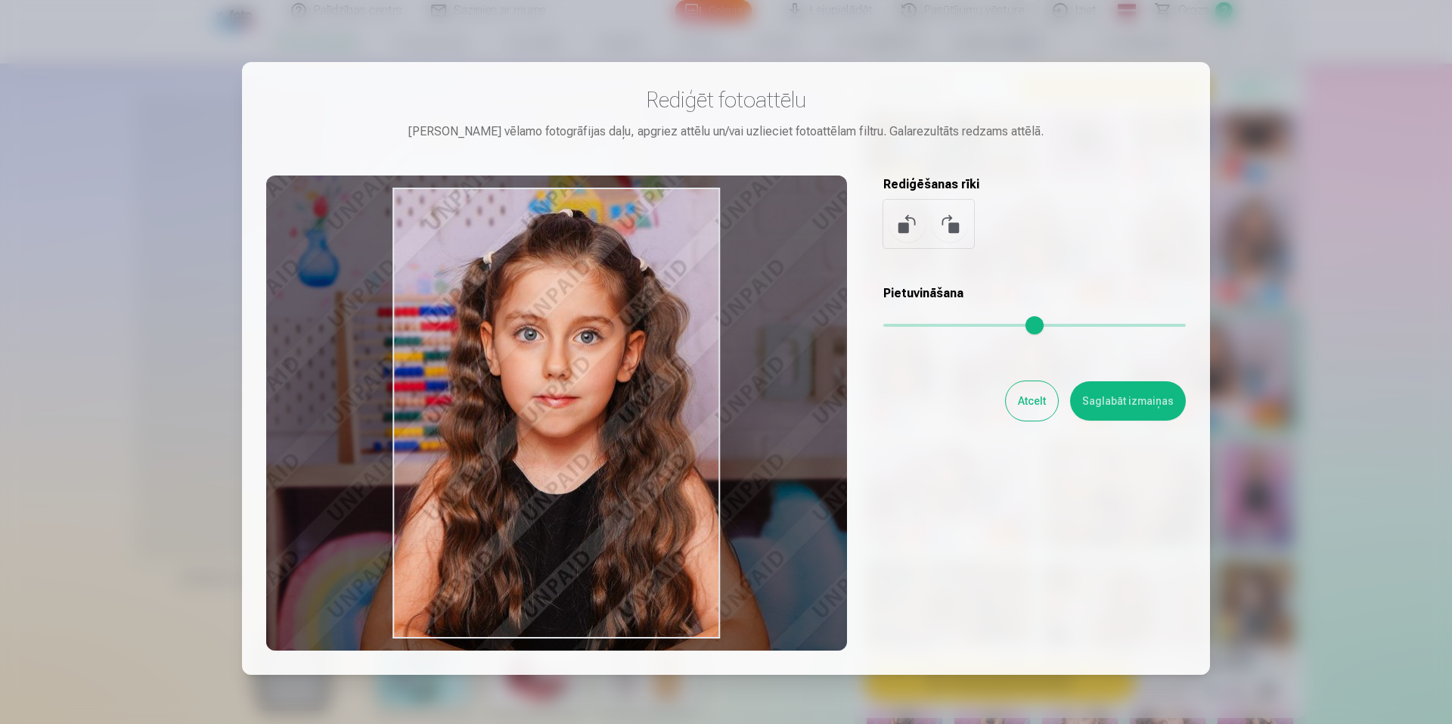
type input "****"
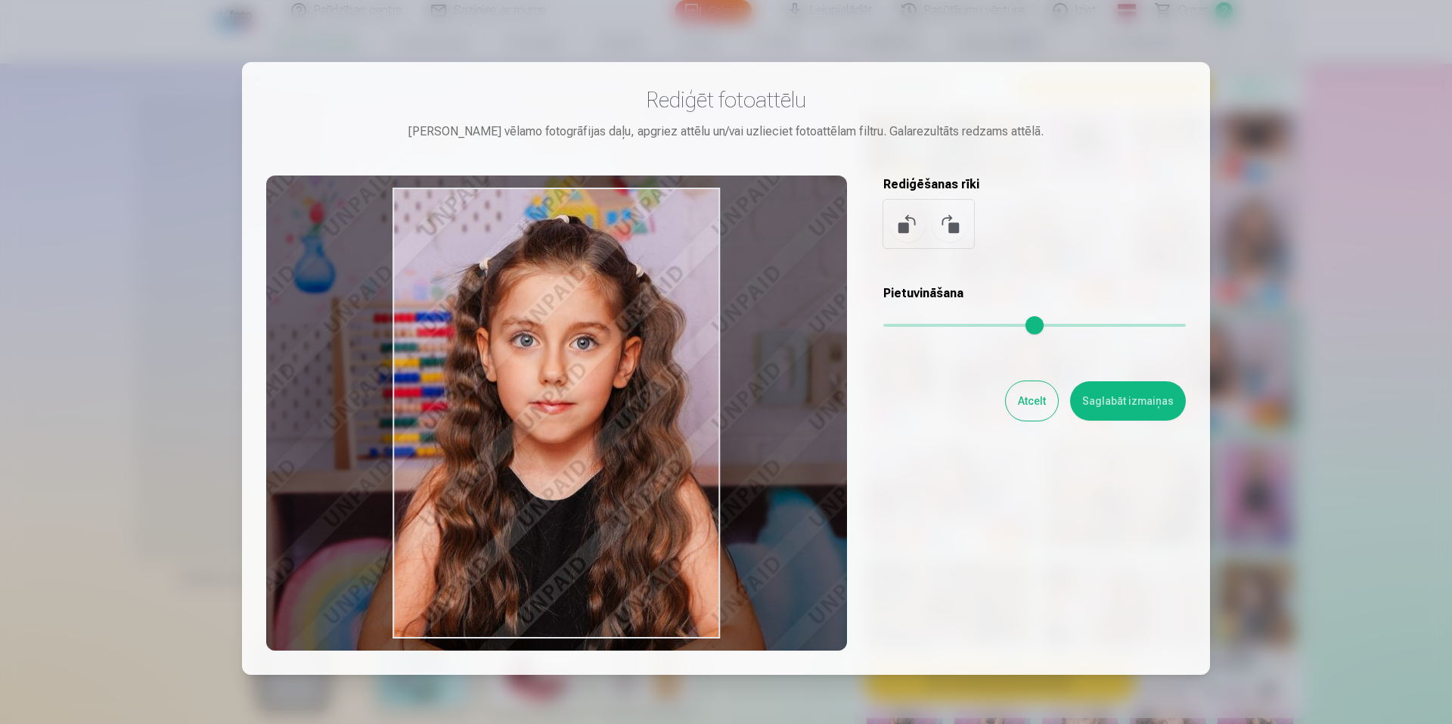
drag, startPoint x: 506, startPoint y: 476, endPoint x: 501, endPoint y: 486, distance: 10.8
click at [501, 486] on div at bounding box center [556, 412] width 581 height 475
click at [1109, 414] on button "Saglabāt izmaiņas" at bounding box center [1128, 400] width 116 height 39
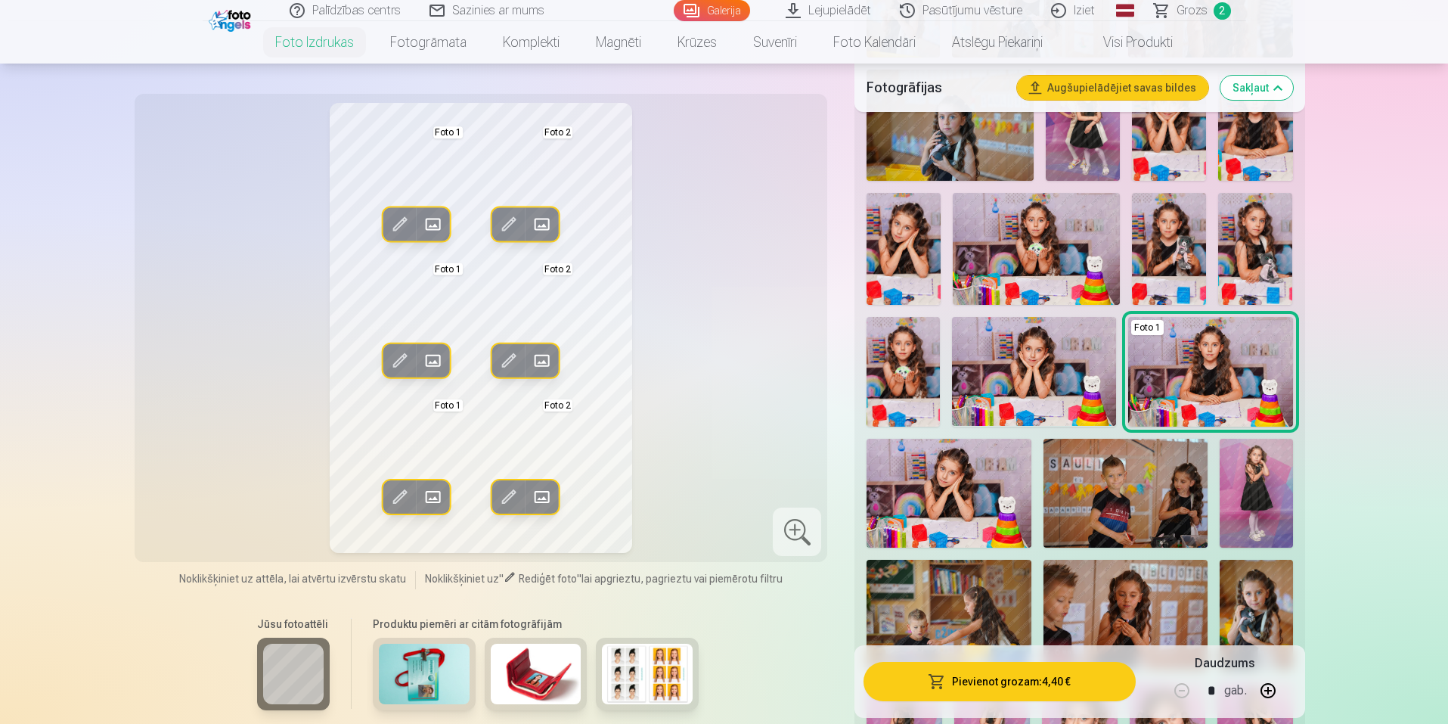
click at [981, 684] on button "Pievienot grozam : 4,40 €" at bounding box center [1000, 681] width 272 height 39
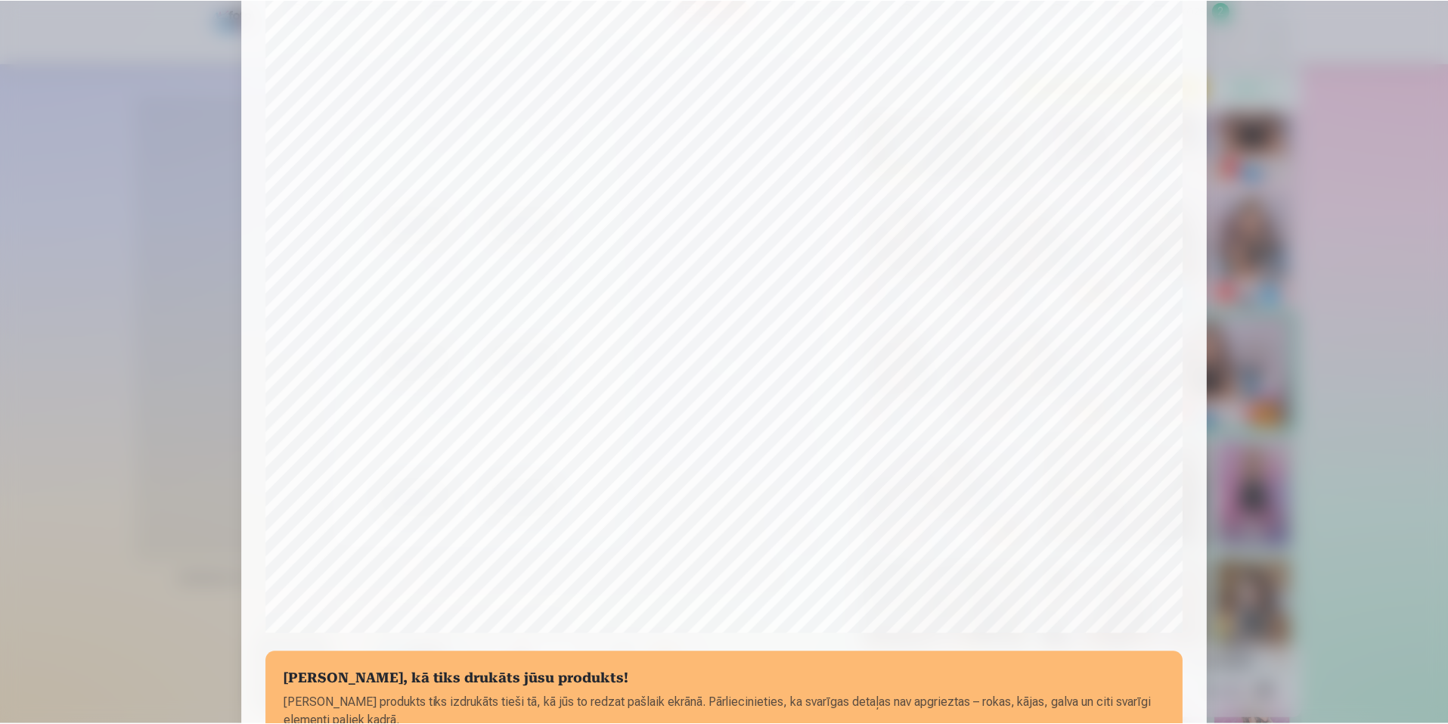
scroll to position [303, 0]
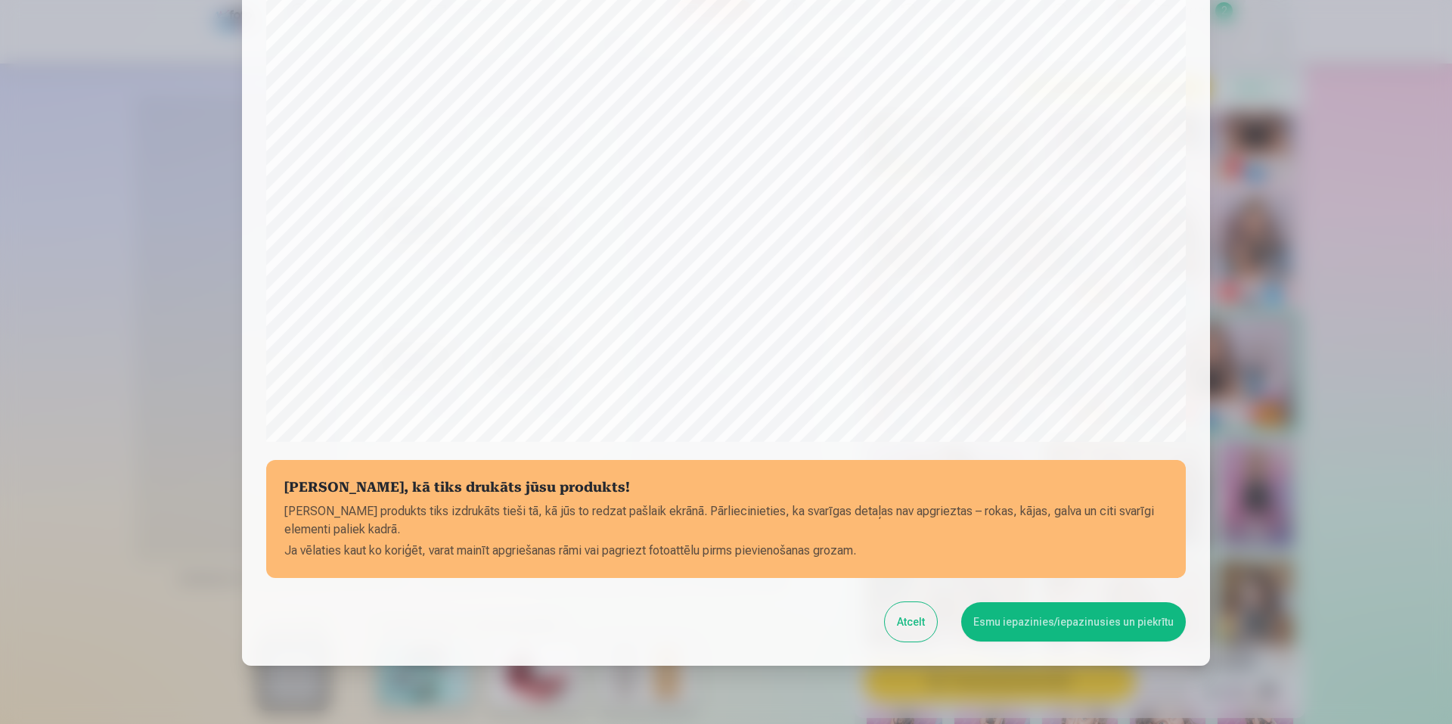
click at [1068, 627] on button "Esmu iepazinies/iepazinusies un piekrītu" at bounding box center [1073, 621] width 225 height 39
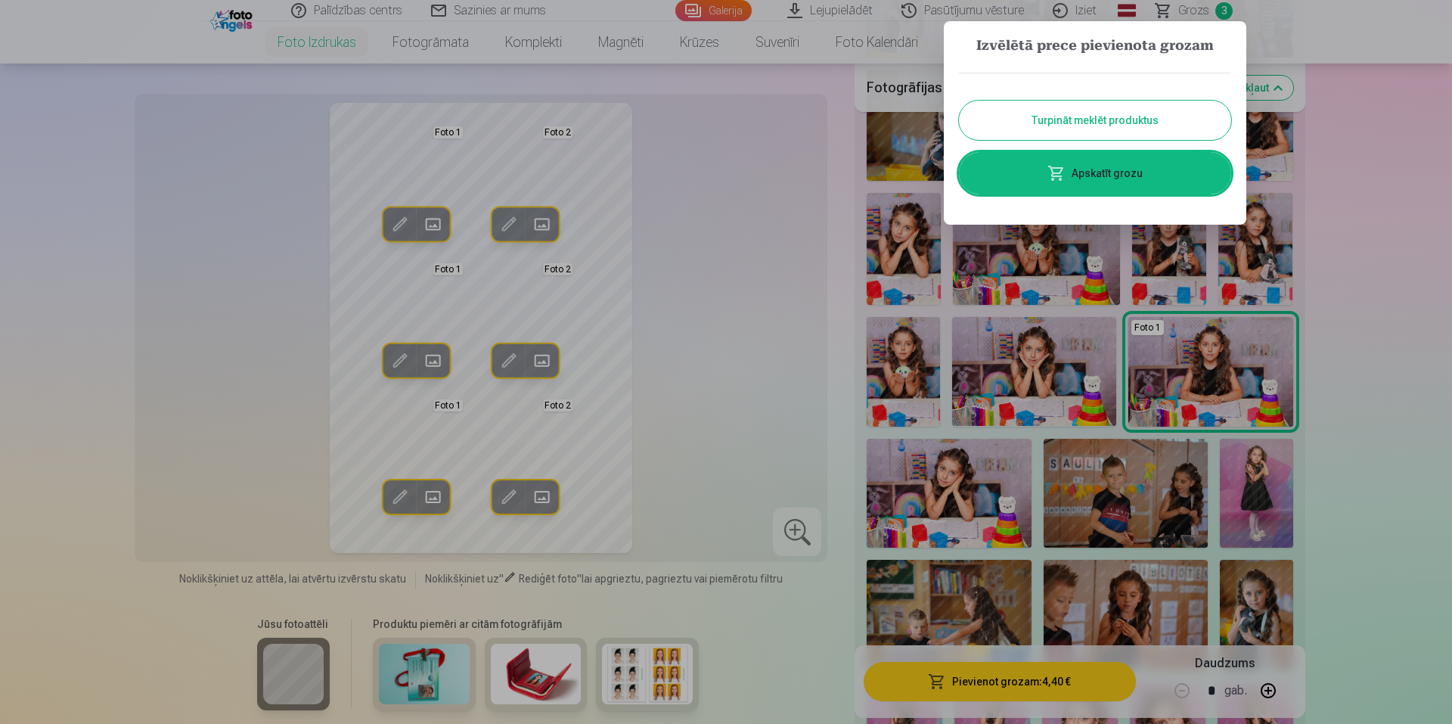
click at [1127, 107] on button "Turpināt meklēt produktus" at bounding box center [1095, 120] width 272 height 39
